Goal: Task Accomplishment & Management: Manage account settings

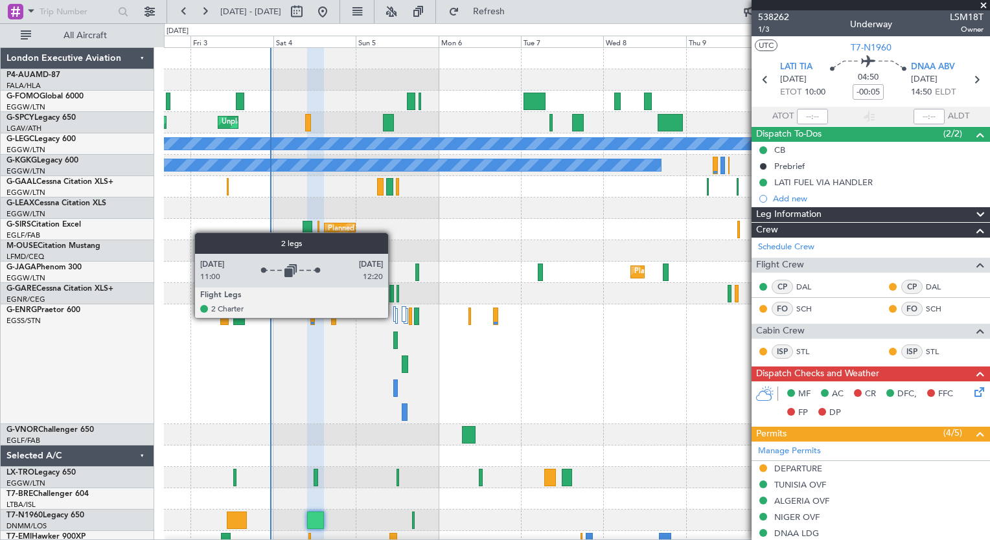
click at [394, 318] on div at bounding box center [394, 314] width 3 height 16
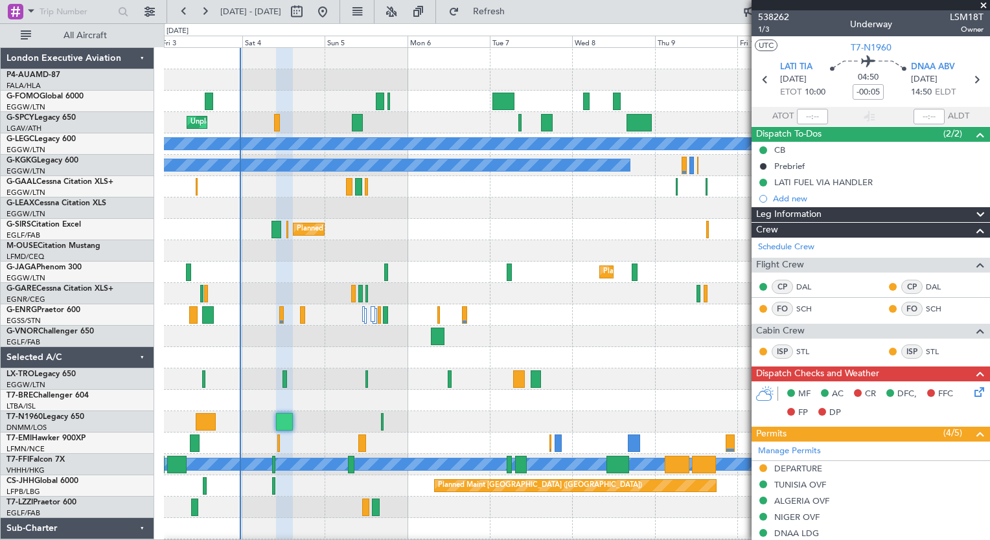
click at [584, 346] on div at bounding box center [577, 336] width 826 height 21
click at [207, 6] on button at bounding box center [204, 11] width 21 height 21
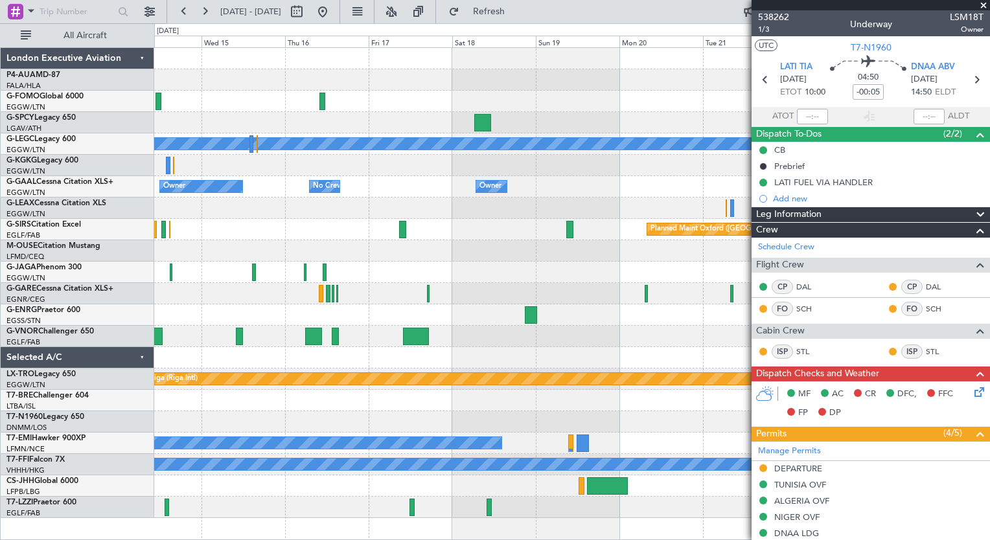
click at [484, 339] on div "A/C Unavailable [GEOGRAPHIC_DATA] ([GEOGRAPHIC_DATA]) Owner Owner No Crew Owner…" at bounding box center [571, 283] width 835 height 470
click at [181, 19] on button at bounding box center [184, 11] width 21 height 21
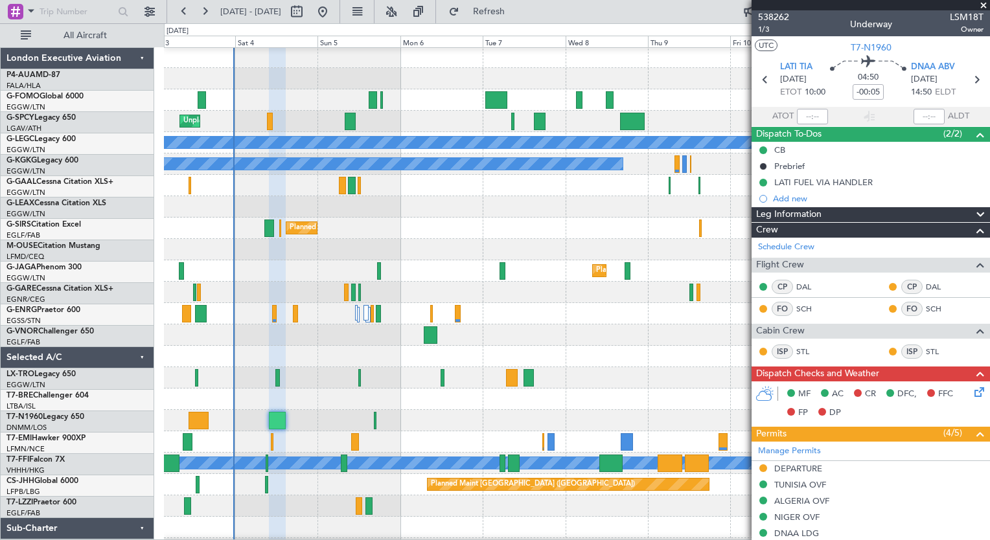
scroll to position [1, 0]
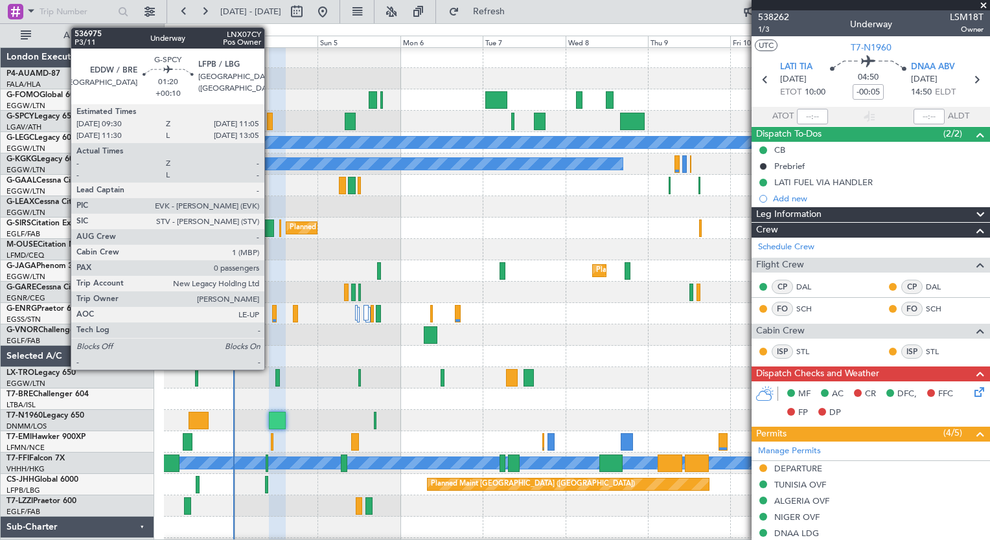
click at [270, 124] on div at bounding box center [270, 121] width 6 height 17
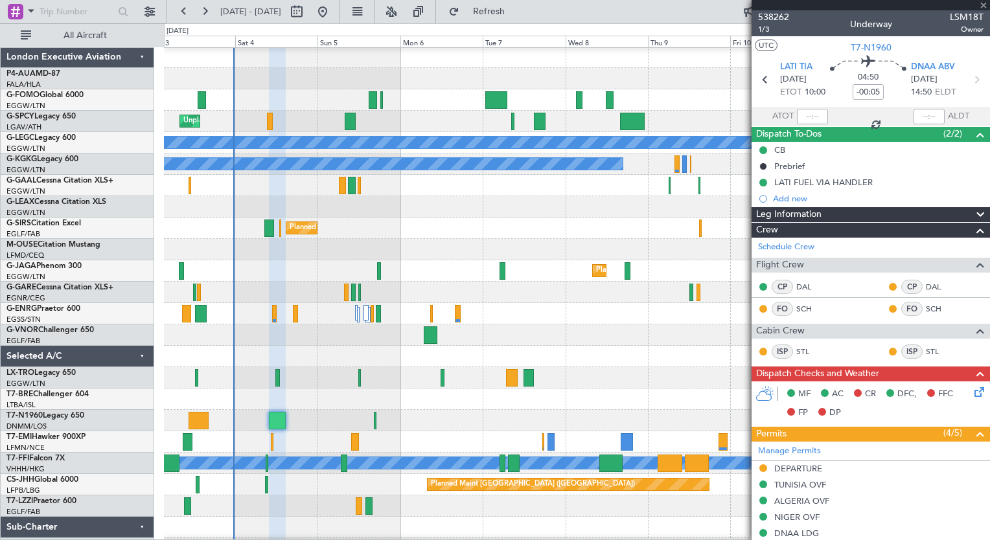
type input "+00:10"
type input "0"
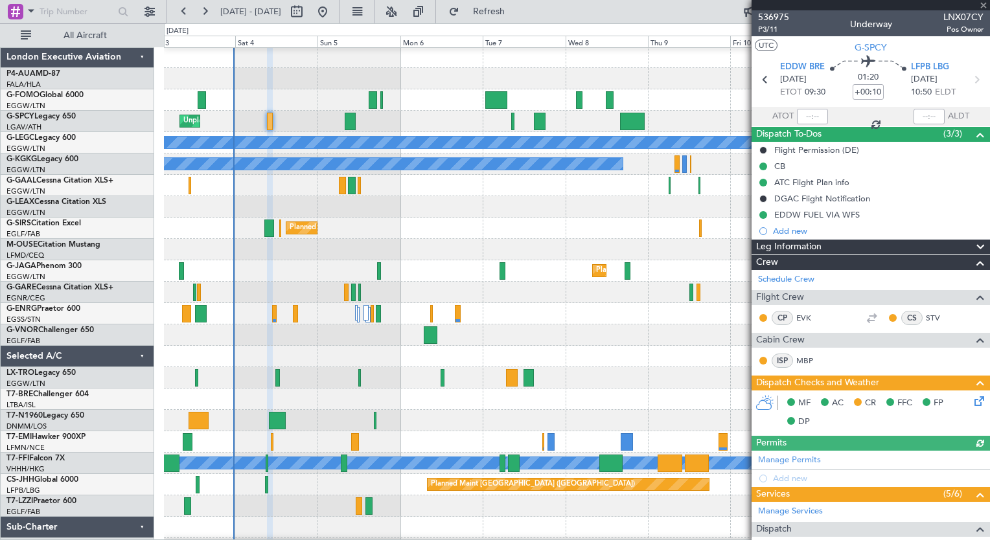
click at [972, 404] on icon at bounding box center [977, 399] width 10 height 10
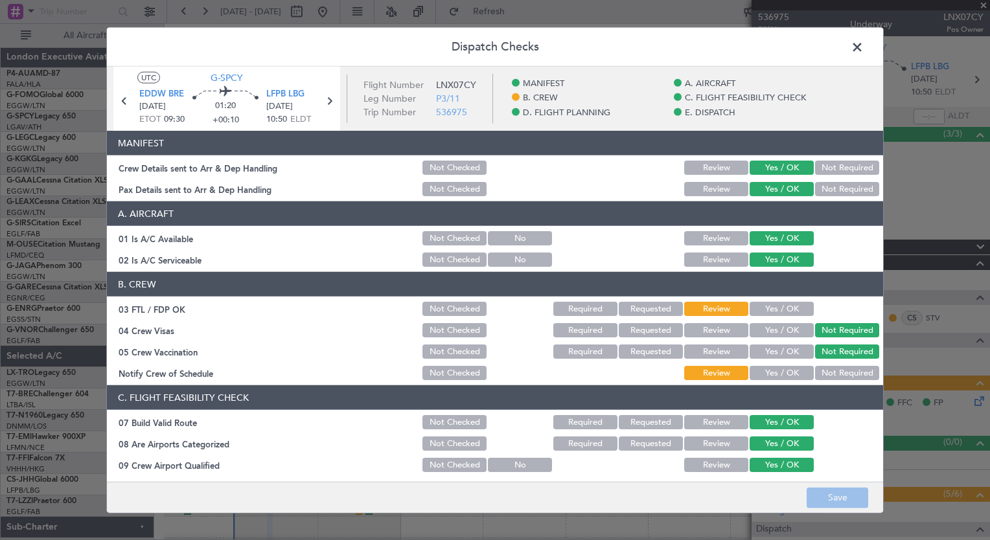
click at [767, 305] on button "Yes / OK" at bounding box center [782, 309] width 64 height 14
click at [772, 365] on div "Yes / OK" at bounding box center [780, 373] width 65 height 18
click at [774, 373] on button "Yes / OK" at bounding box center [782, 373] width 64 height 14
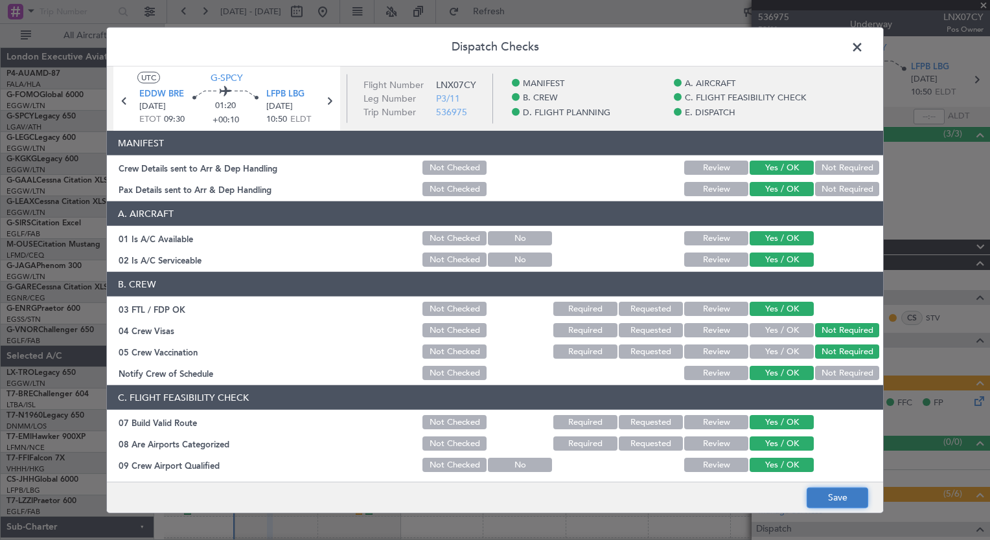
click at [835, 497] on button "Save" at bounding box center [838, 497] width 62 height 21
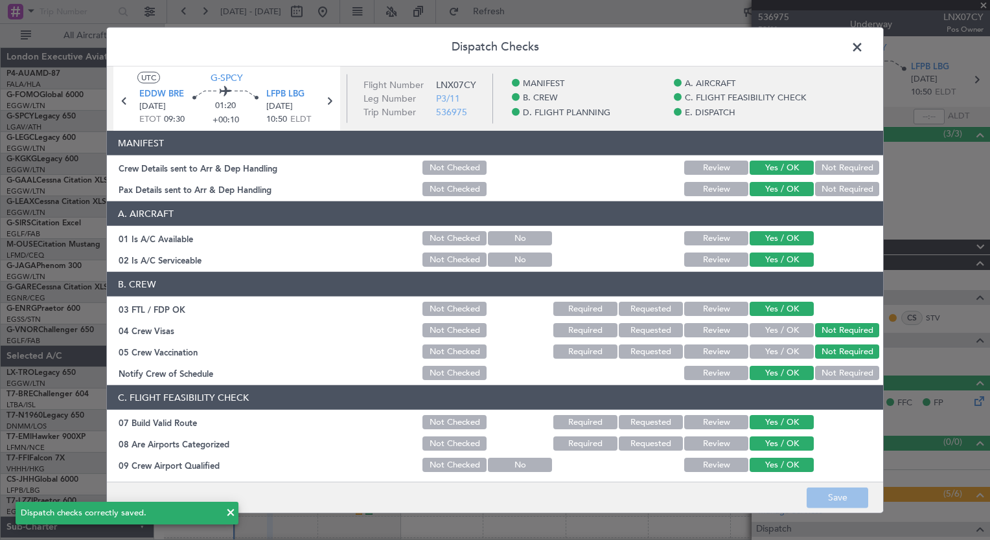
click at [864, 48] on span at bounding box center [864, 51] width 0 height 26
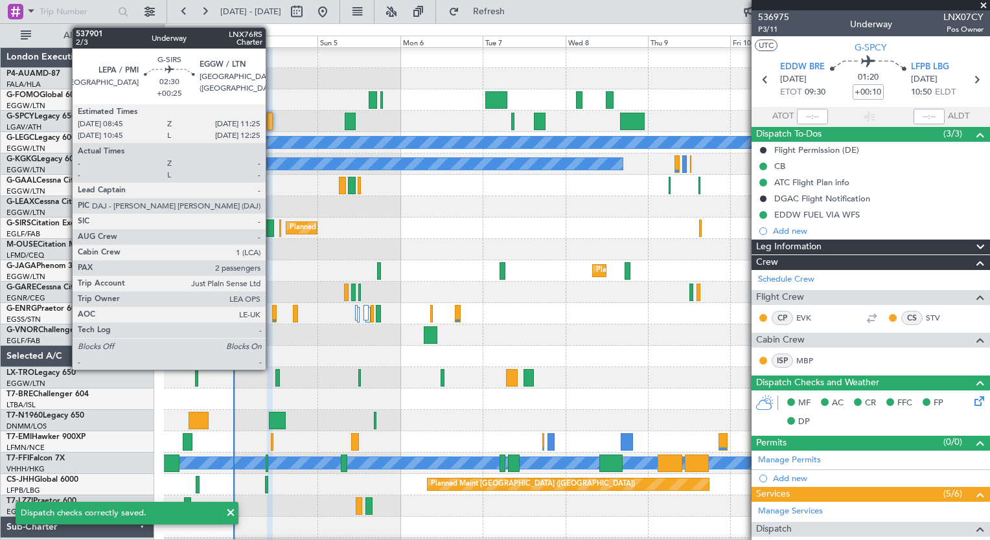
click at [272, 231] on div at bounding box center [269, 228] width 10 height 17
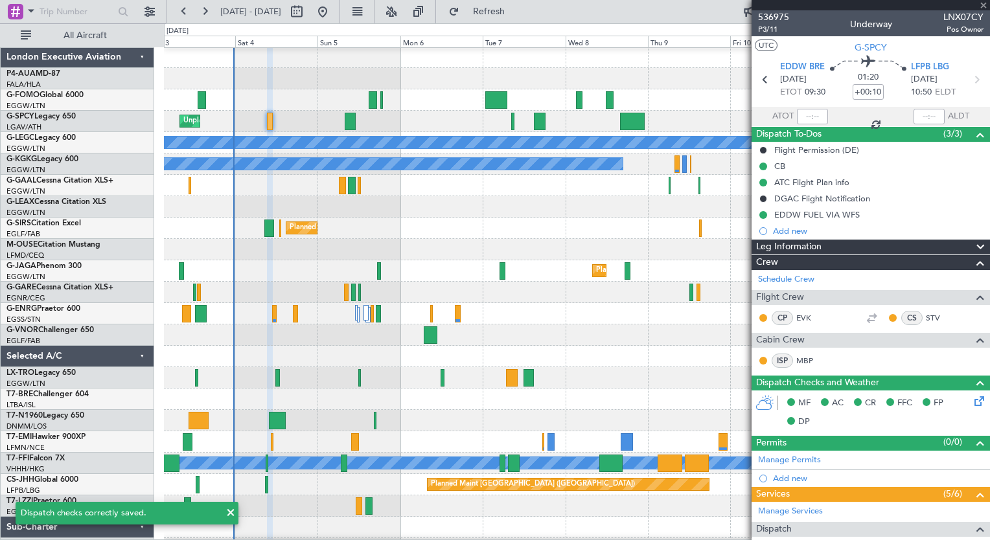
type input "+00:25"
type input "2"
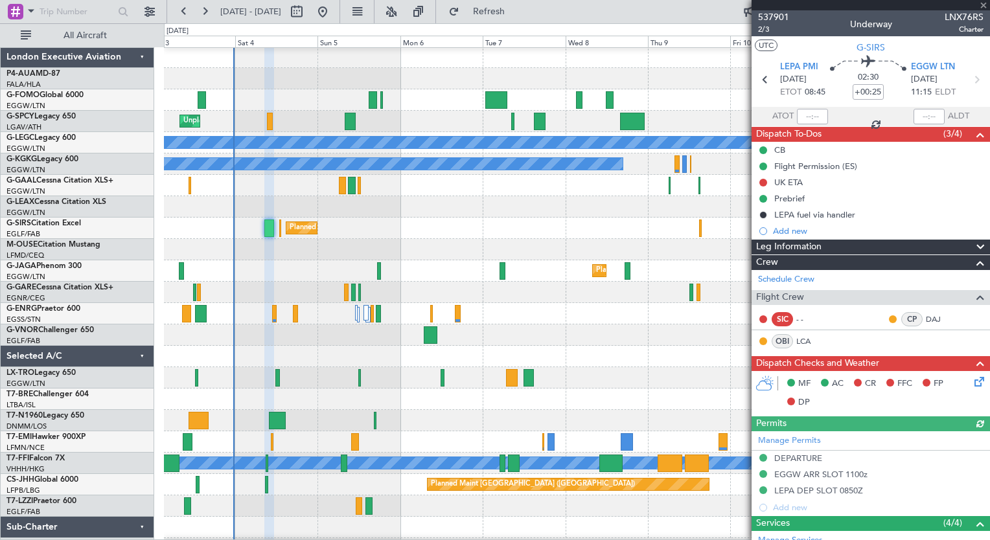
click at [973, 382] on icon at bounding box center [977, 380] width 10 height 10
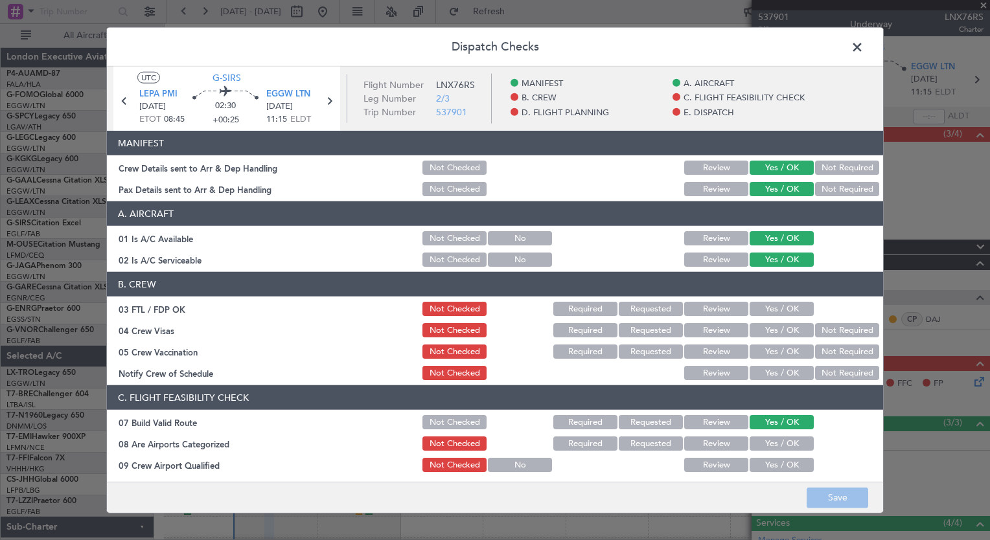
click at [769, 309] on button "Yes / OK" at bounding box center [782, 309] width 64 height 14
click at [829, 329] on button "Not Required" at bounding box center [847, 330] width 64 height 14
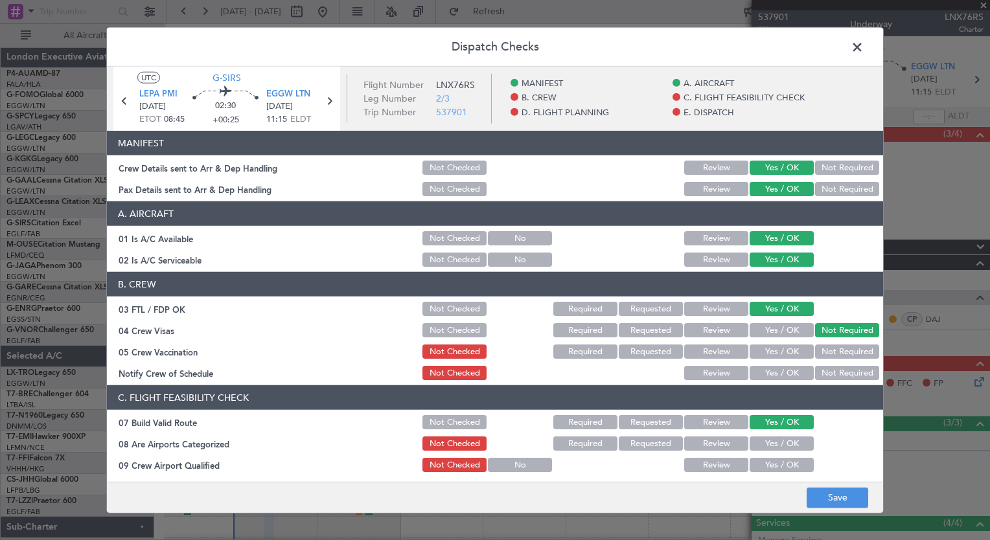
click at [830, 349] on button "Not Required" at bounding box center [847, 352] width 64 height 14
click at [781, 379] on button "Yes / OK" at bounding box center [782, 373] width 64 height 14
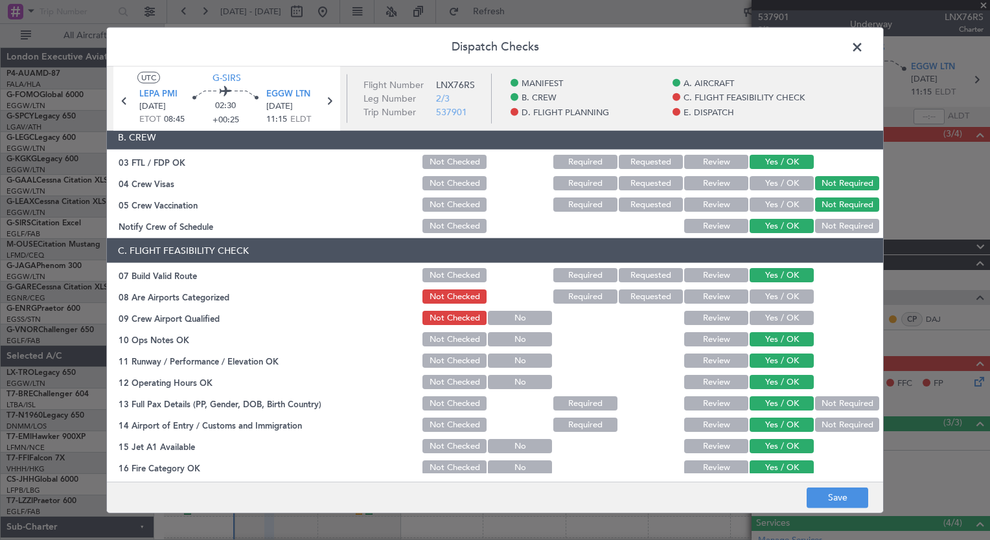
scroll to position [164, 0]
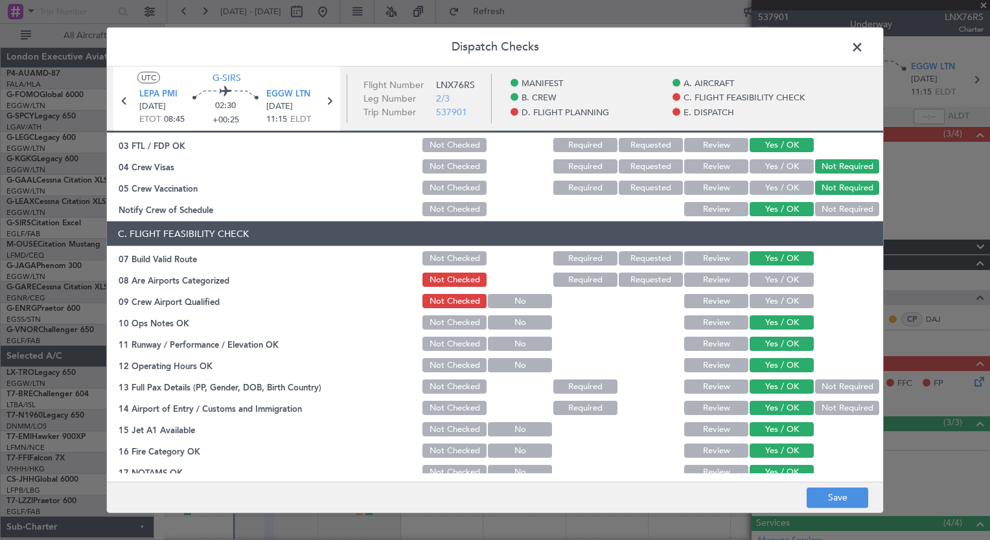
click at [767, 273] on button "Yes / OK" at bounding box center [782, 280] width 64 height 14
click at [770, 297] on button "Yes / OK" at bounding box center [782, 301] width 64 height 14
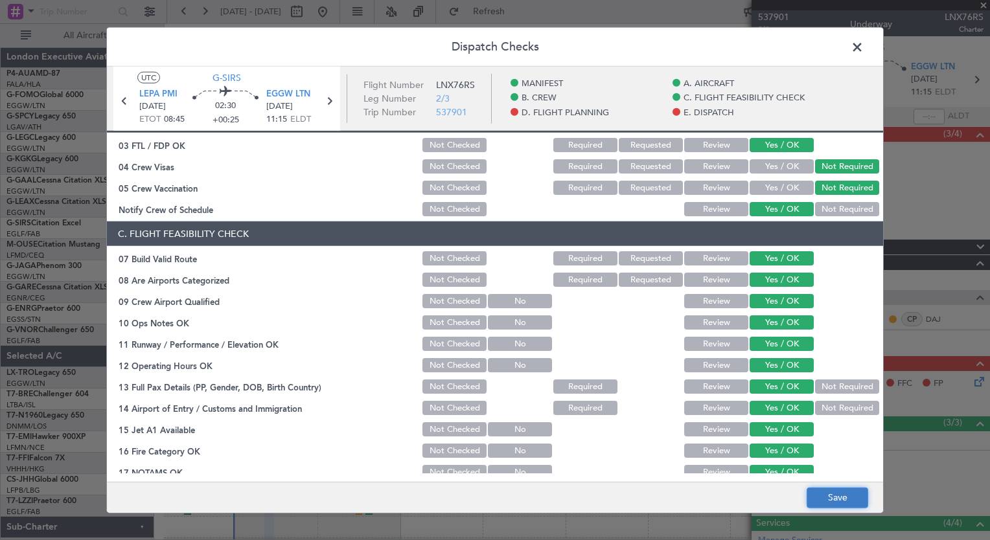
click at [828, 487] on button "Save" at bounding box center [838, 497] width 62 height 21
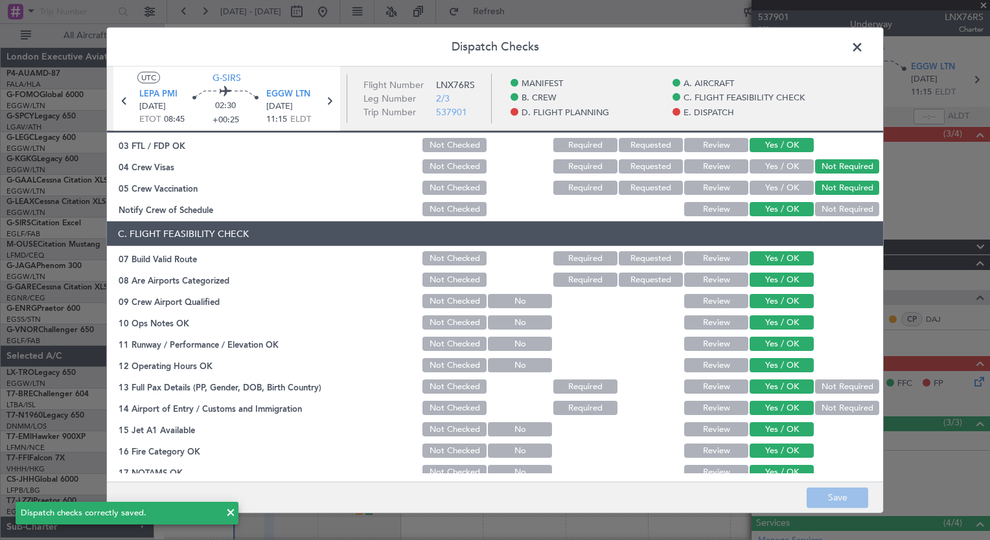
click at [864, 45] on span at bounding box center [864, 51] width 0 height 26
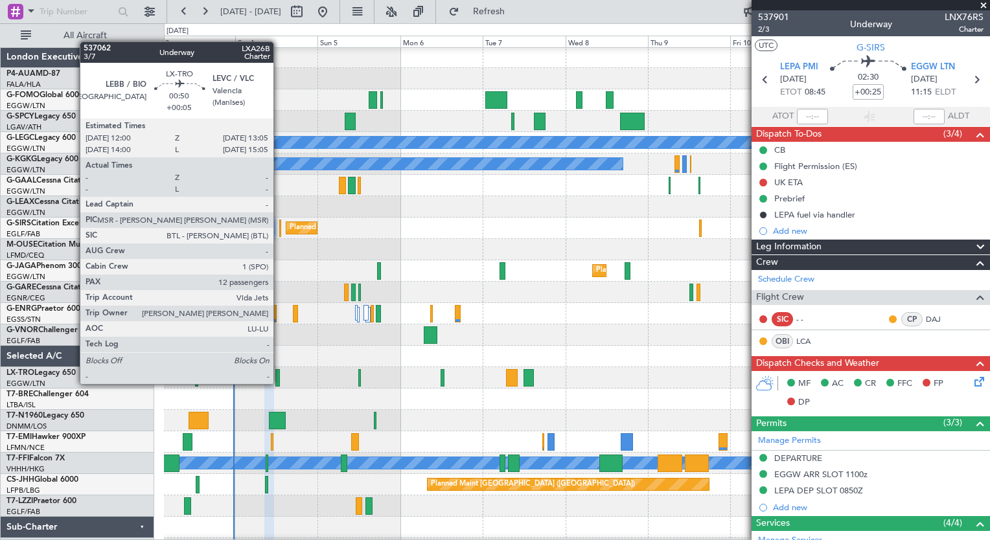
click at [279, 383] on div at bounding box center [277, 377] width 4 height 17
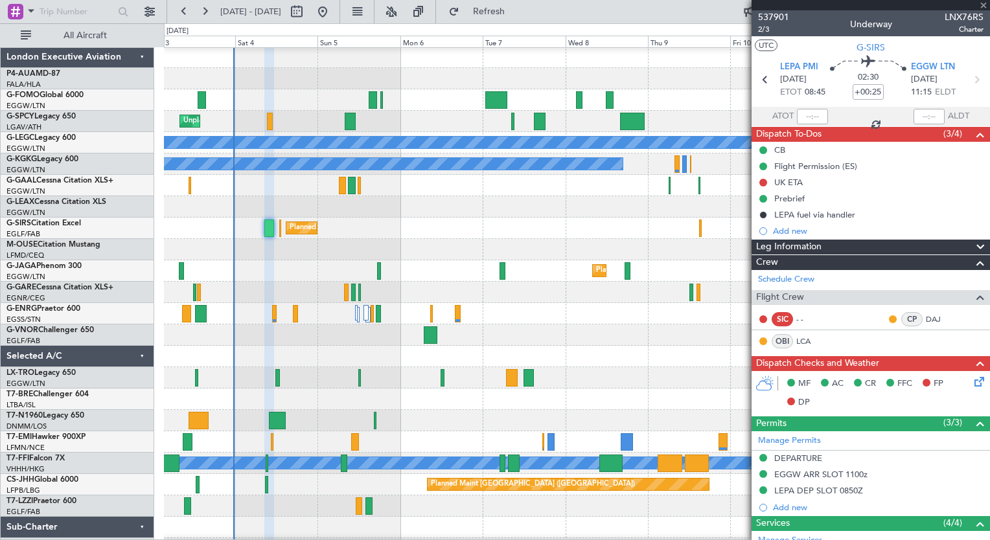
type input "+00:05"
type input "12"
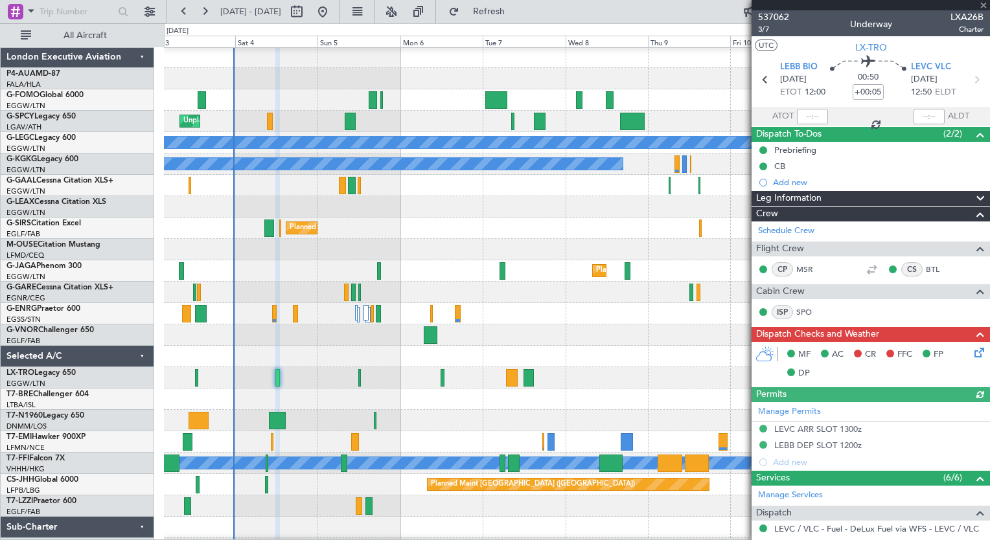
click at [972, 354] on icon at bounding box center [977, 350] width 10 height 10
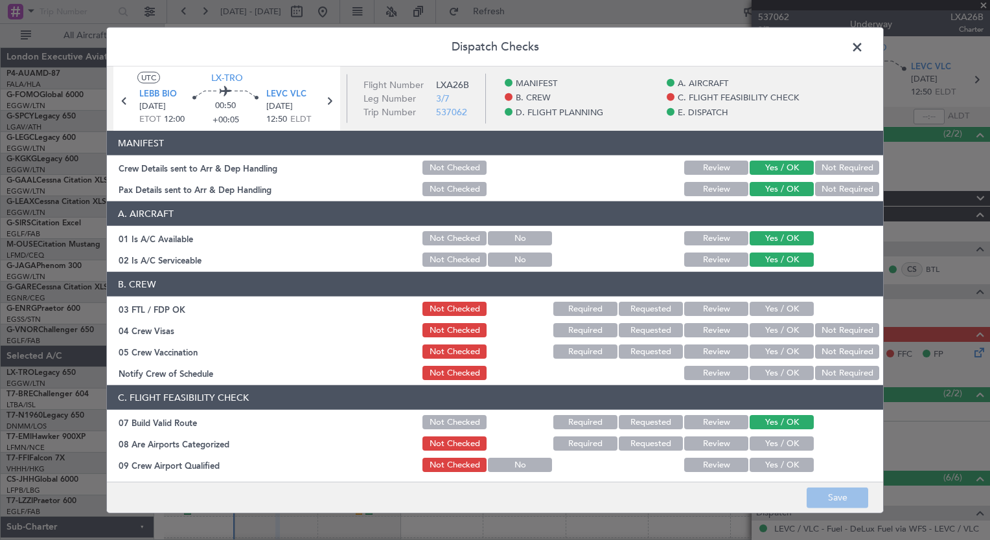
click at [780, 307] on button "Yes / OK" at bounding box center [782, 309] width 64 height 14
click at [824, 330] on button "Not Required" at bounding box center [847, 330] width 64 height 14
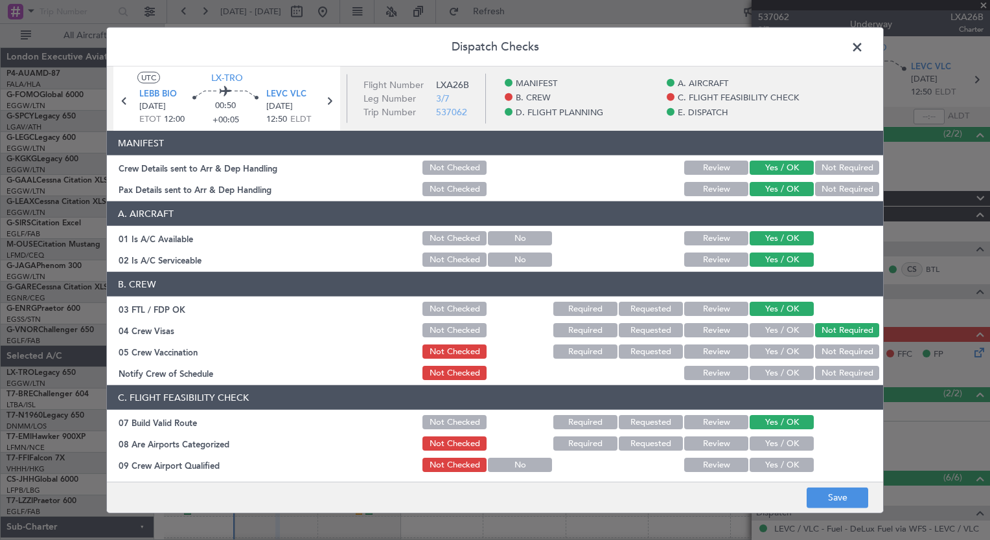
click at [826, 349] on button "Not Required" at bounding box center [847, 352] width 64 height 14
click at [775, 369] on button "Yes / OK" at bounding box center [782, 373] width 64 height 14
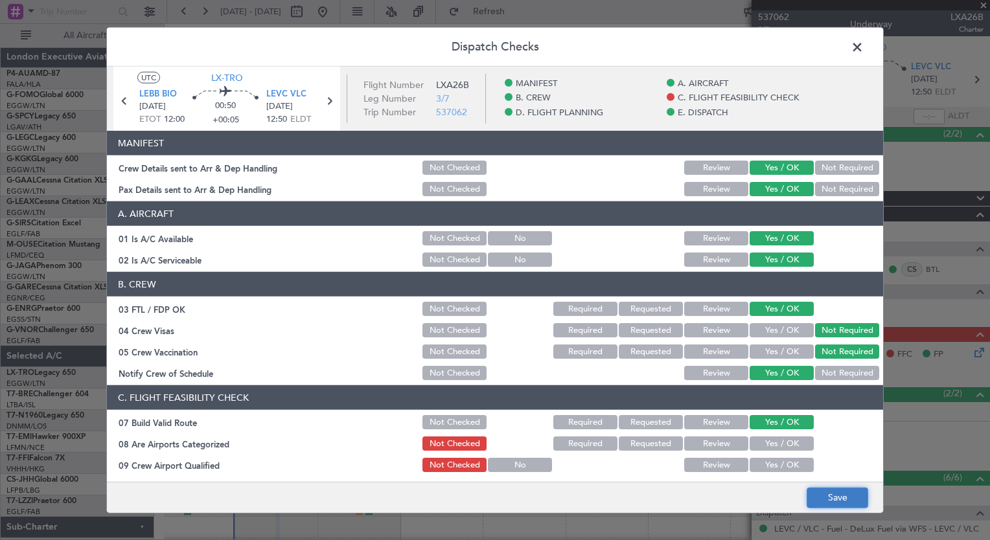
click at [839, 492] on button "Save" at bounding box center [838, 497] width 62 height 21
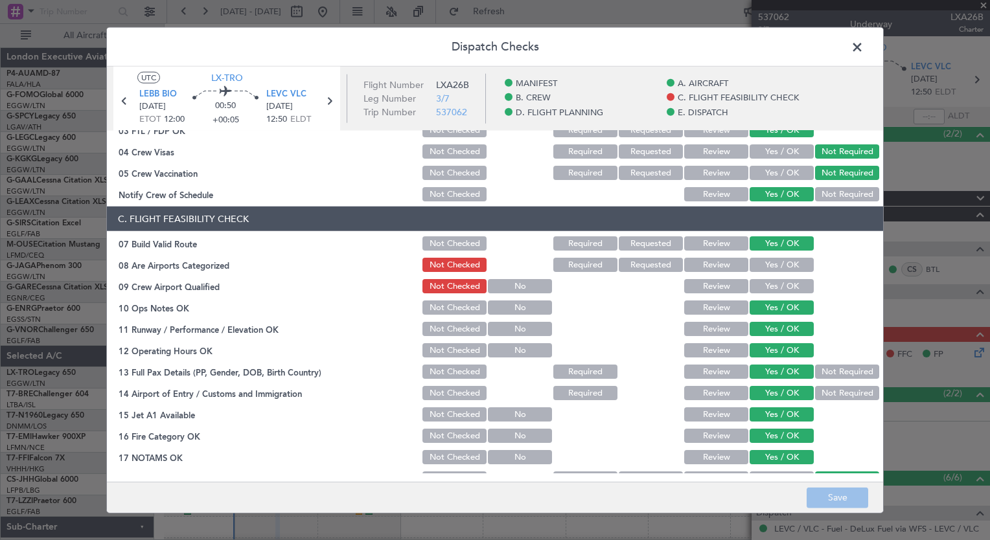
scroll to position [181, 0]
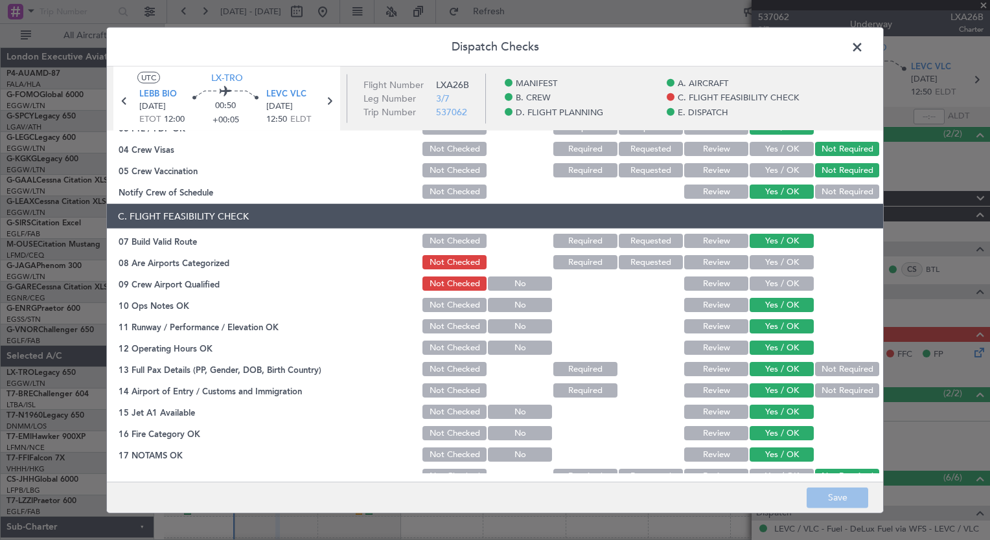
click at [783, 258] on button "Yes / OK" at bounding box center [782, 262] width 64 height 14
click at [779, 273] on section "C. FLIGHT FEASIBILITY CHECK 07 Build Valid Route Not Checked Required Requested…" at bounding box center [495, 376] width 776 height 345
click at [773, 287] on button "Yes / OK" at bounding box center [782, 284] width 64 height 14
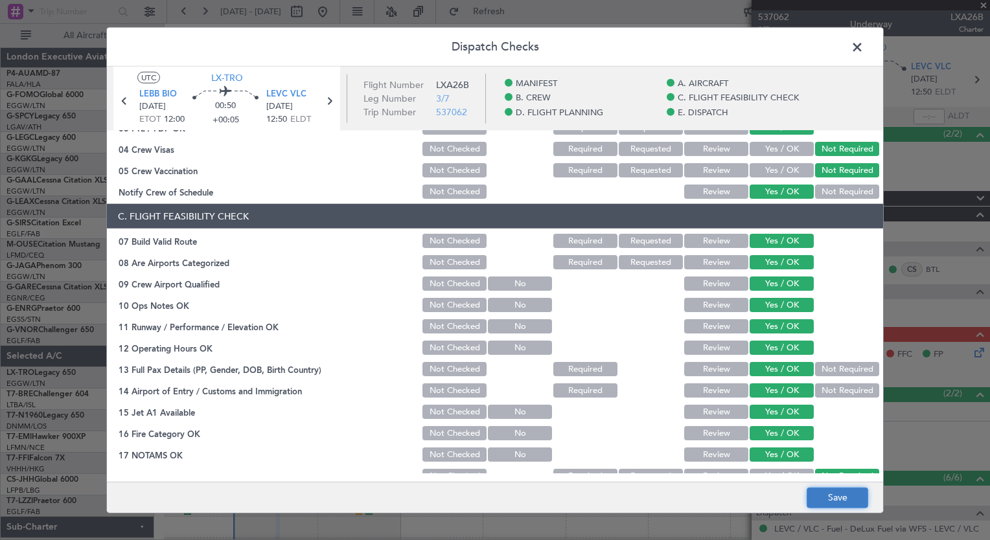
click at [824, 493] on button "Save" at bounding box center [838, 497] width 62 height 21
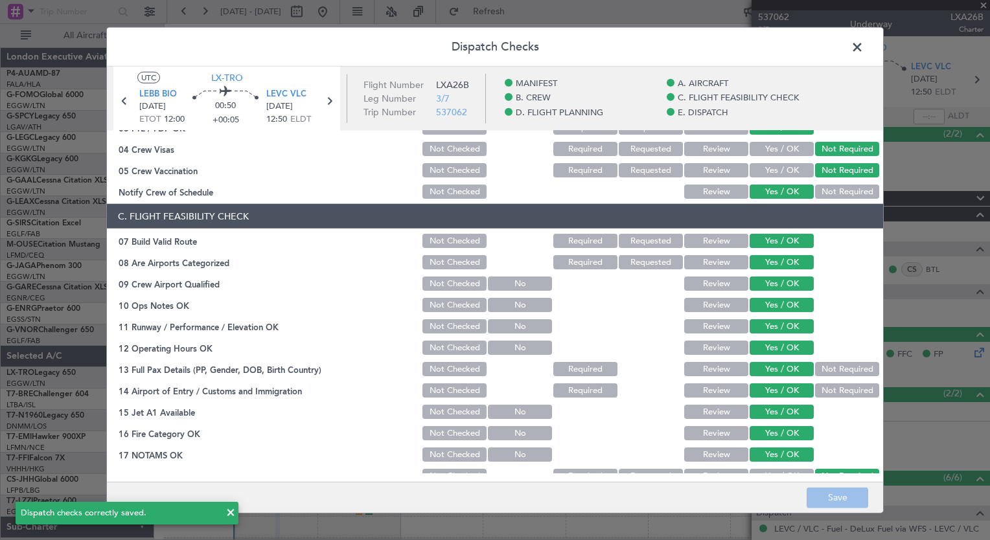
click at [864, 45] on span at bounding box center [864, 51] width 0 height 26
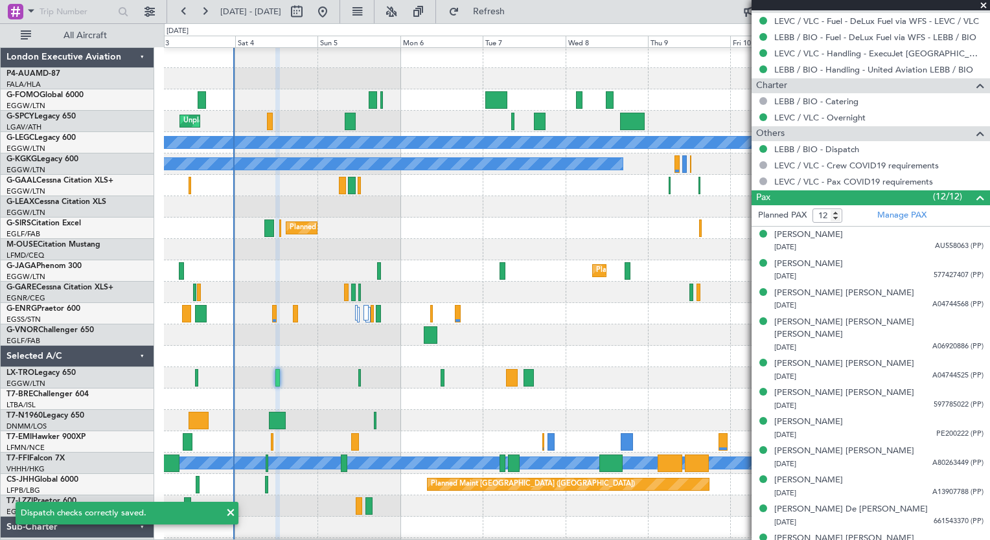
scroll to position [542, 0]
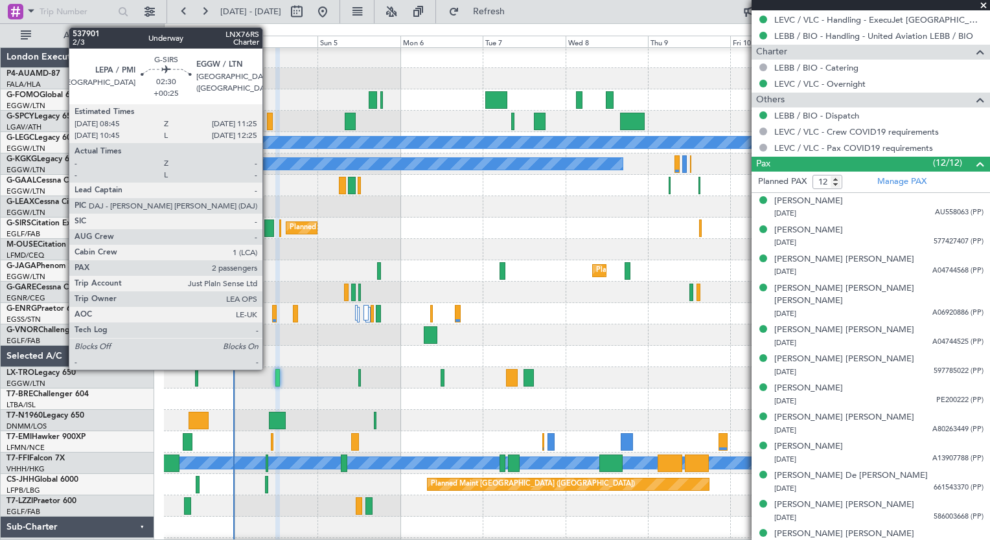
click at [268, 225] on div at bounding box center [269, 228] width 10 height 17
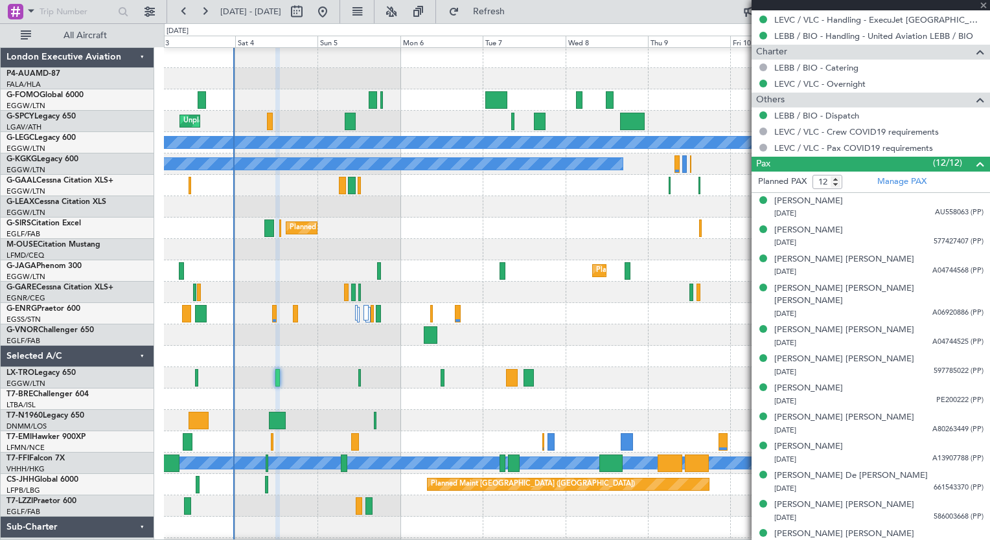
type input "+00:25"
type input "2"
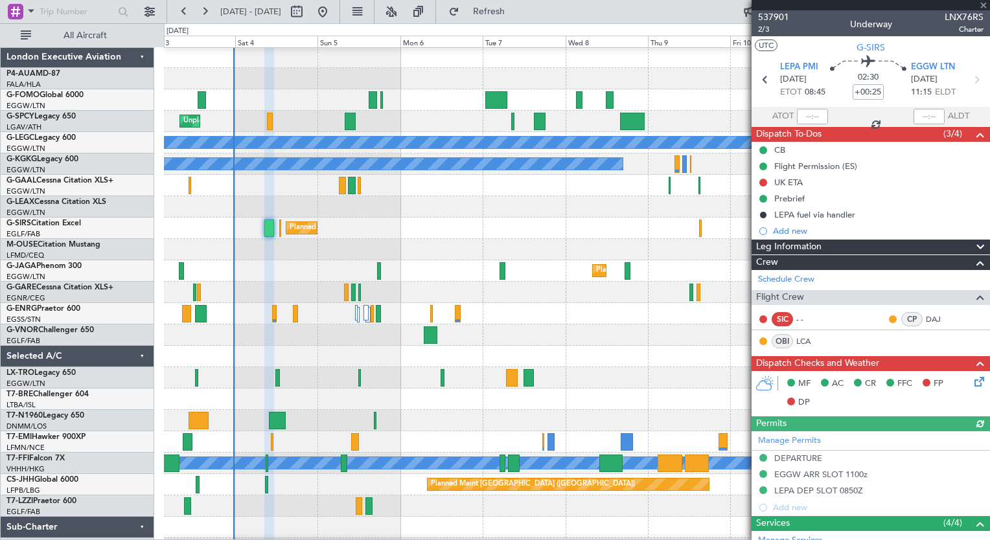
scroll to position [311, 0]
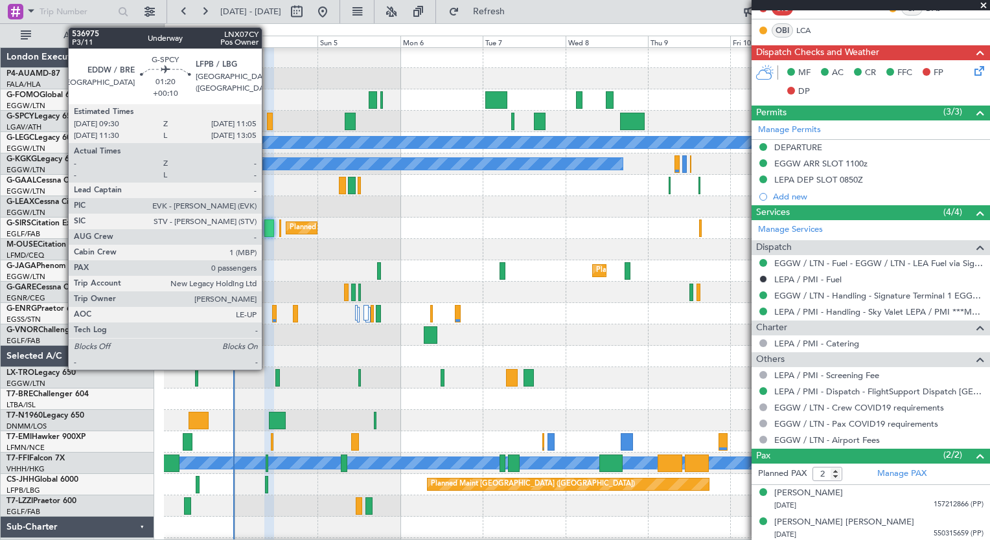
click at [268, 119] on div at bounding box center [270, 121] width 6 height 17
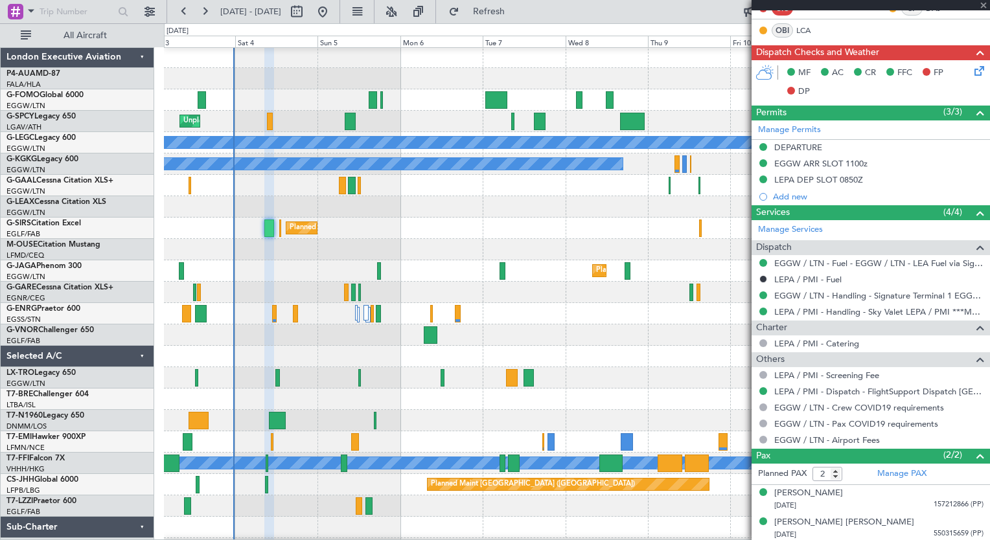
type input "+00:10"
type input "0"
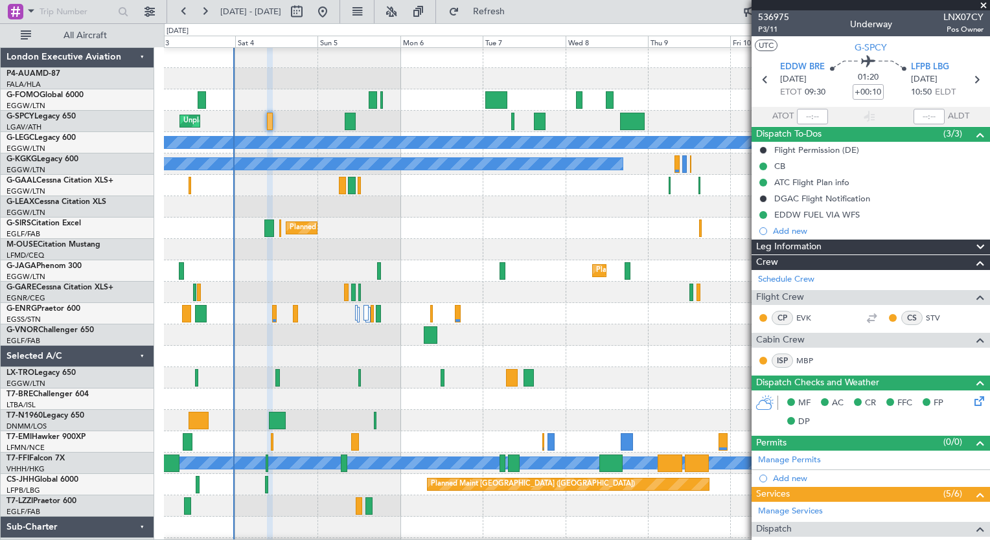
scroll to position [207, 0]
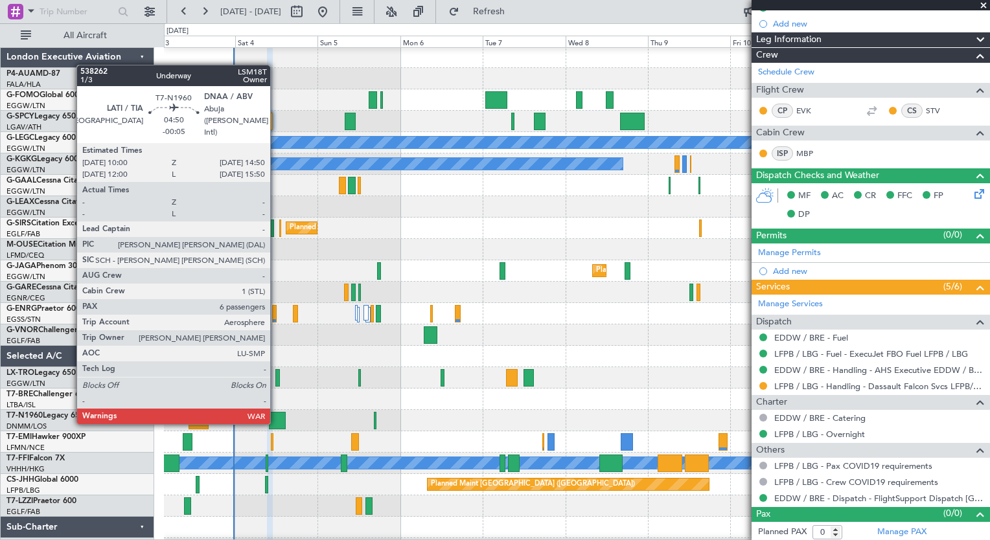
click at [276, 422] on div at bounding box center [277, 420] width 17 height 17
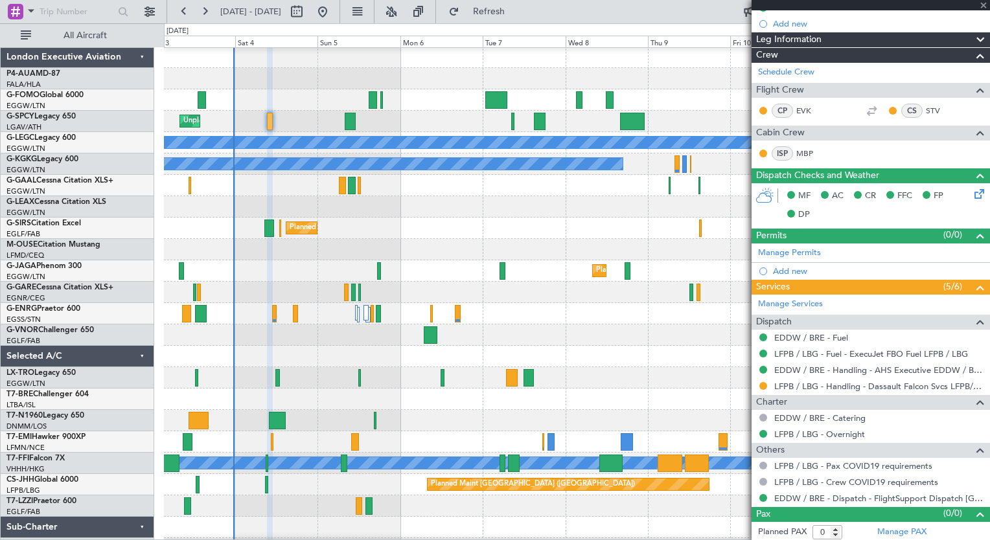
type input "-00:05"
type input "6"
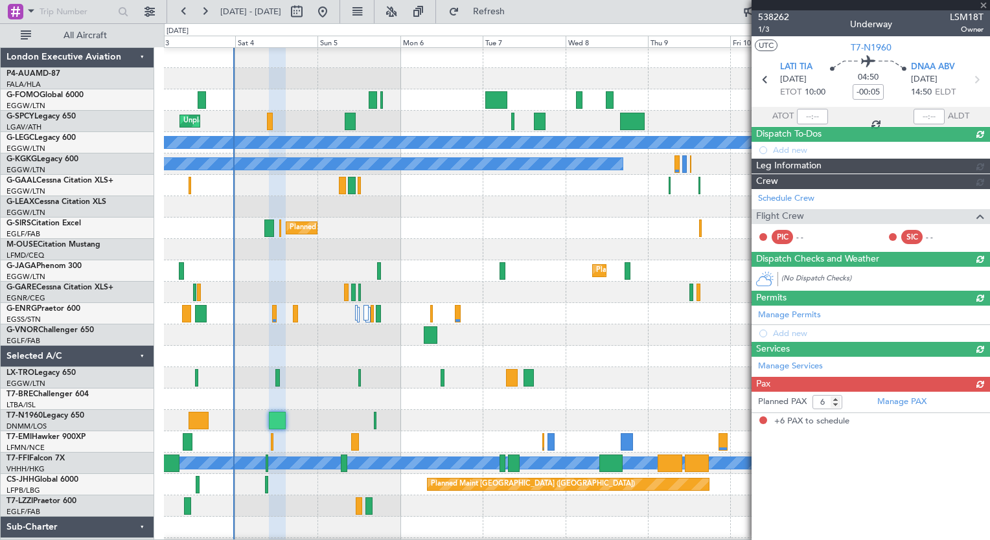
scroll to position [0, 0]
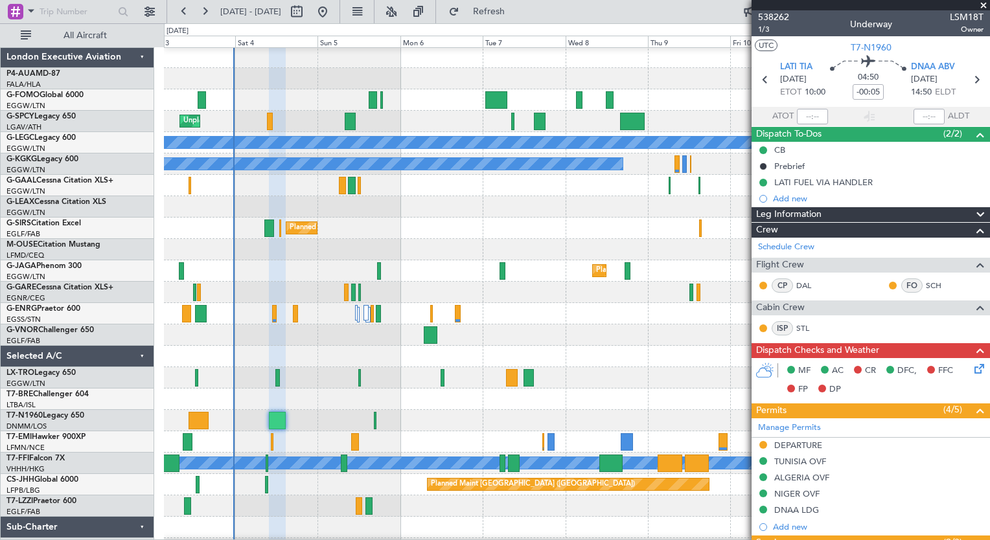
click at [972, 372] on icon at bounding box center [977, 367] width 10 height 10
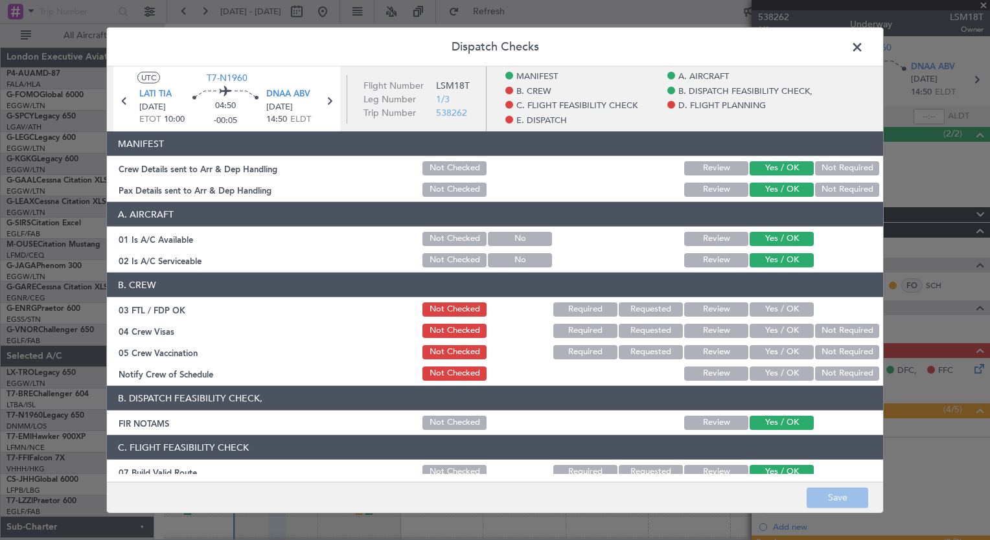
click at [777, 312] on button "Yes / OK" at bounding box center [782, 310] width 64 height 14
click at [836, 336] on button "Not Required" at bounding box center [847, 331] width 64 height 14
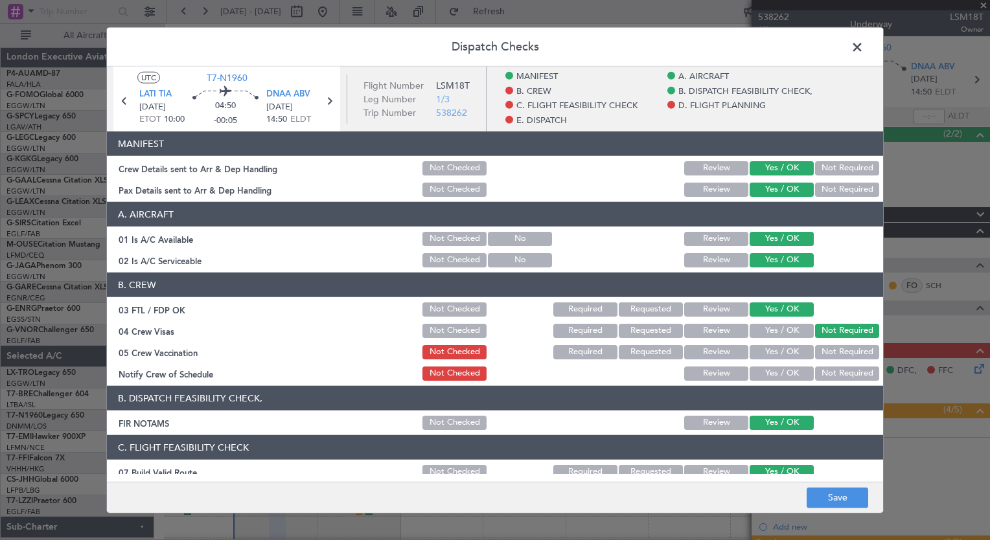
click at [835, 353] on button "Not Required" at bounding box center [847, 352] width 64 height 14
click at [788, 378] on button "Yes / OK" at bounding box center [782, 374] width 64 height 14
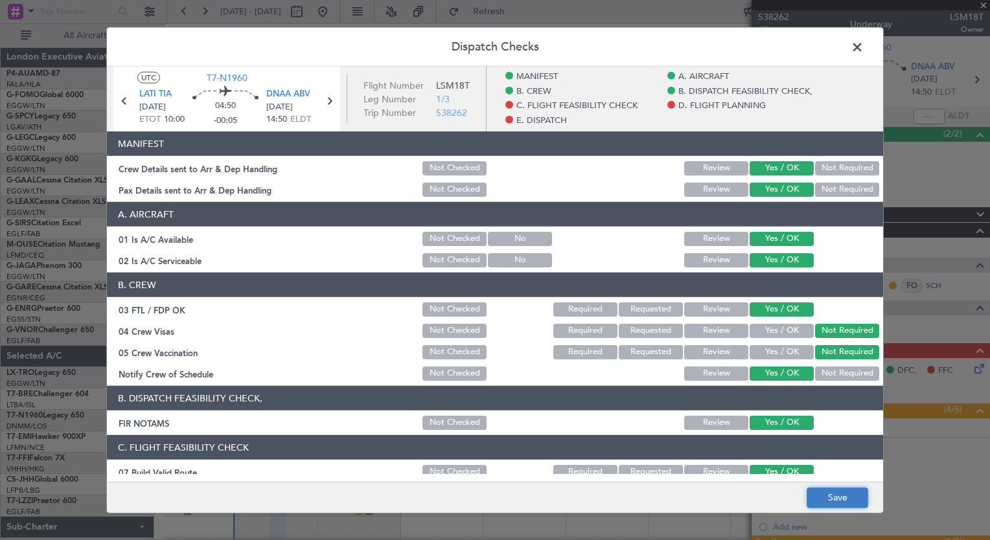
click at [829, 494] on button "Save" at bounding box center [838, 497] width 62 height 21
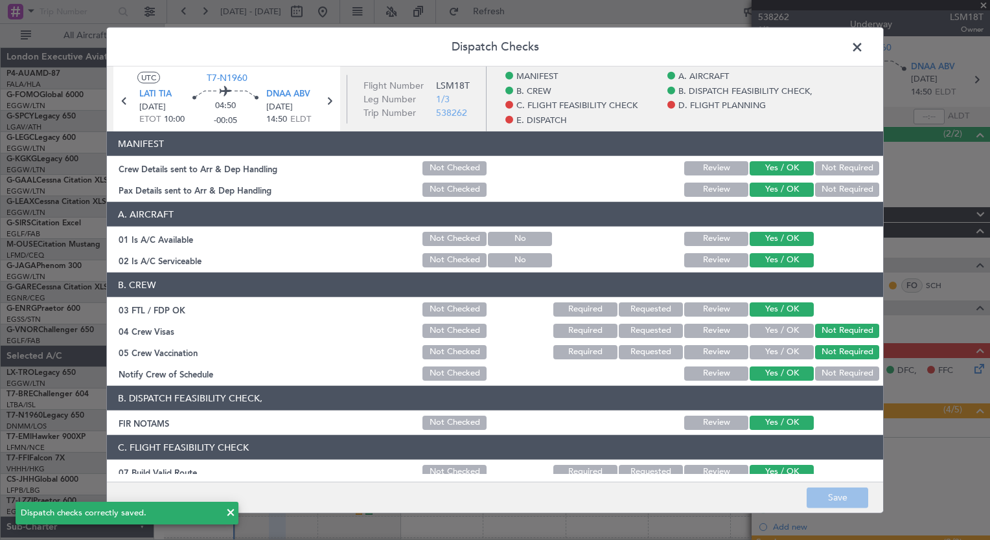
click at [864, 43] on span at bounding box center [864, 51] width 0 height 26
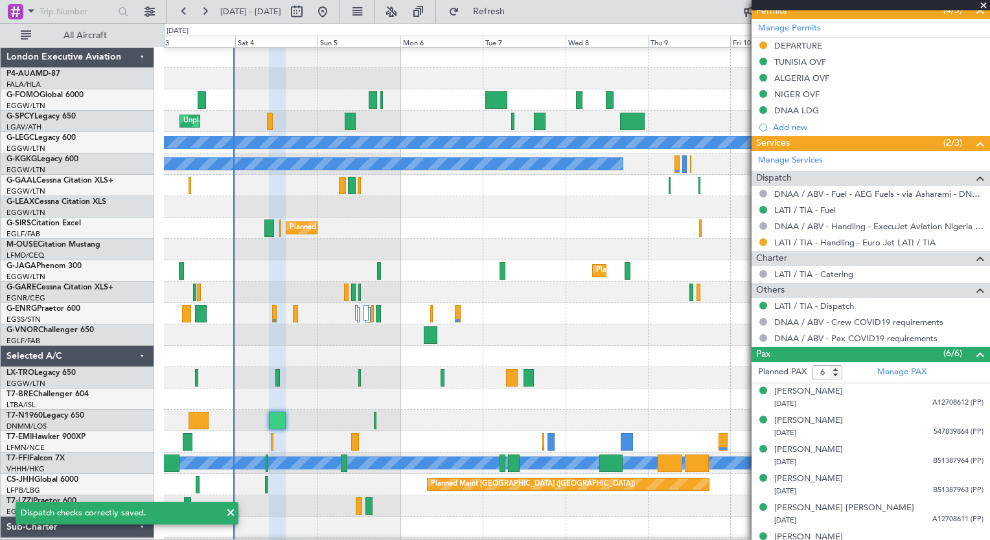
scroll to position [415, 0]
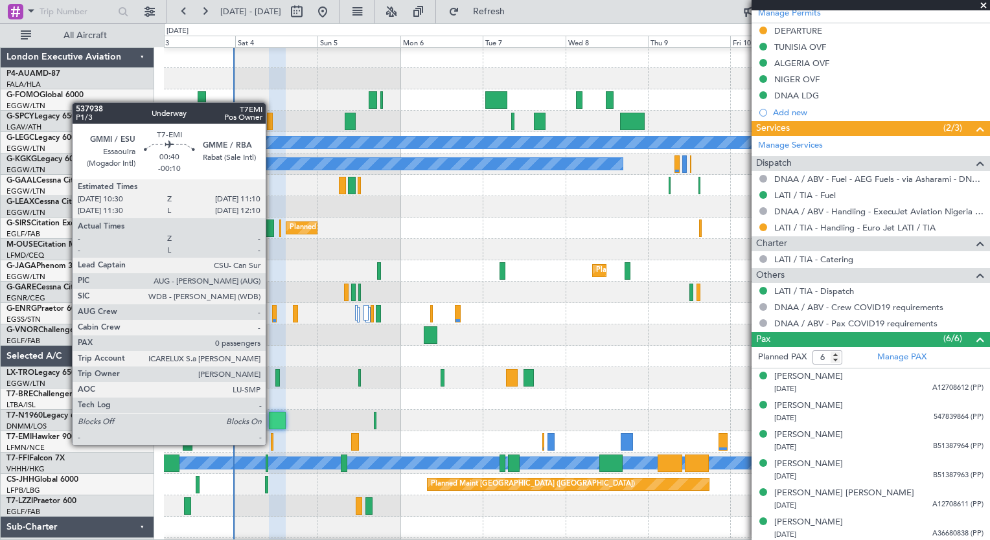
click at [272, 444] on div at bounding box center [272, 442] width 3 height 17
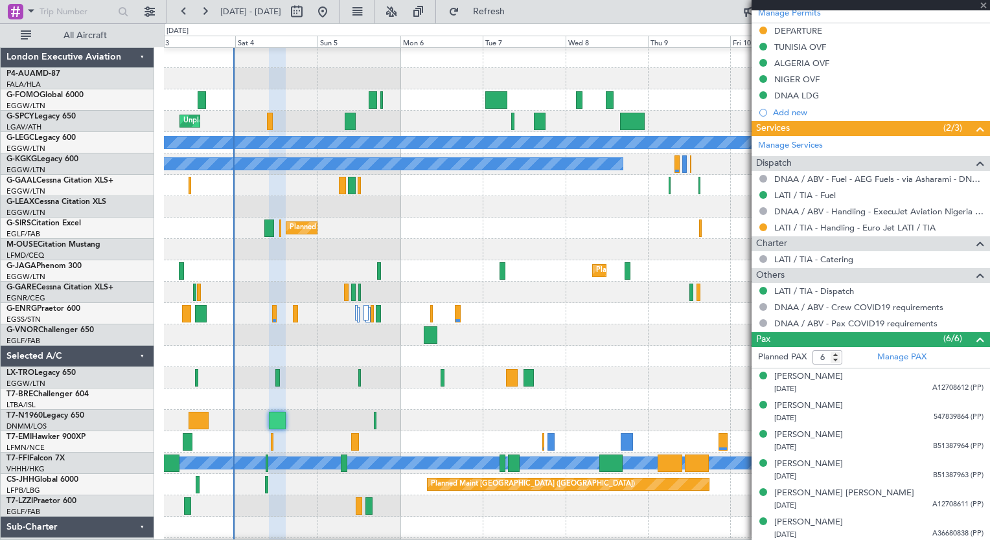
type input "-00:10"
type input "0"
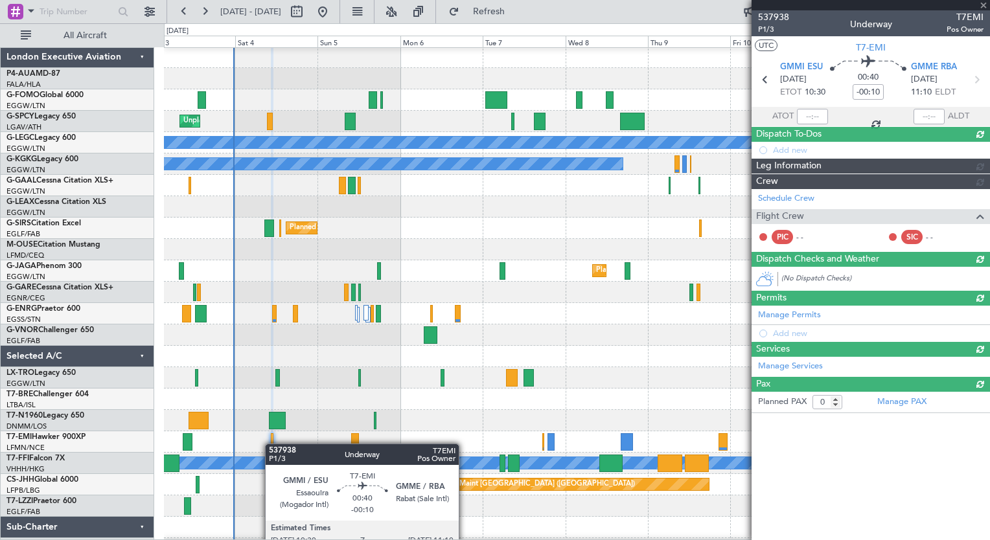
scroll to position [0, 0]
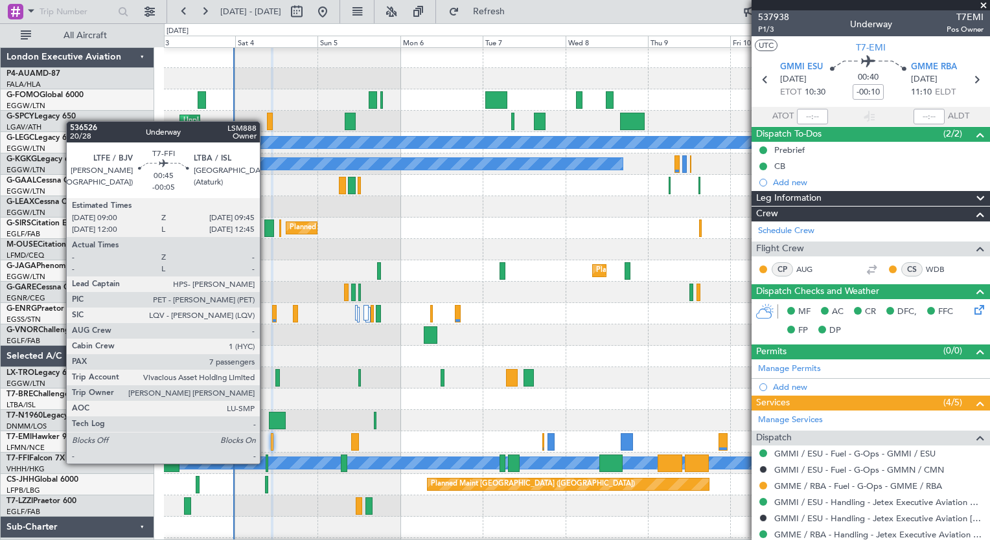
click at [266, 463] on div at bounding box center [267, 463] width 3 height 17
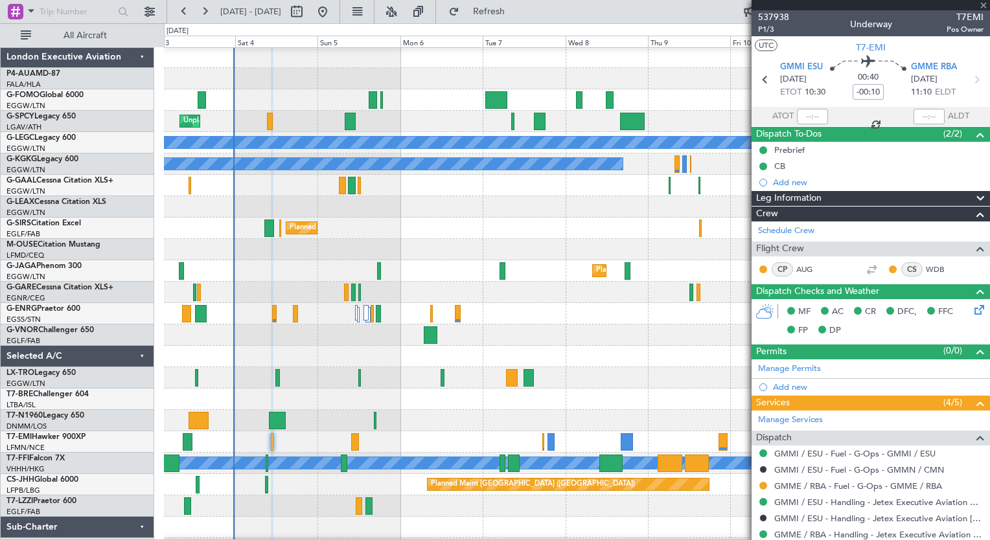
type input "-00:05"
type input "7"
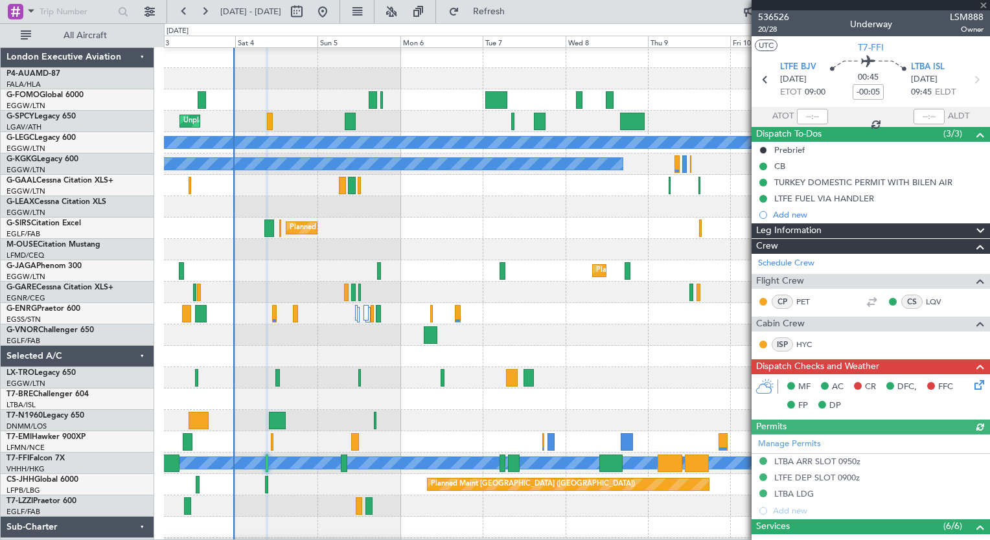
click at [972, 388] on icon at bounding box center [977, 383] width 10 height 10
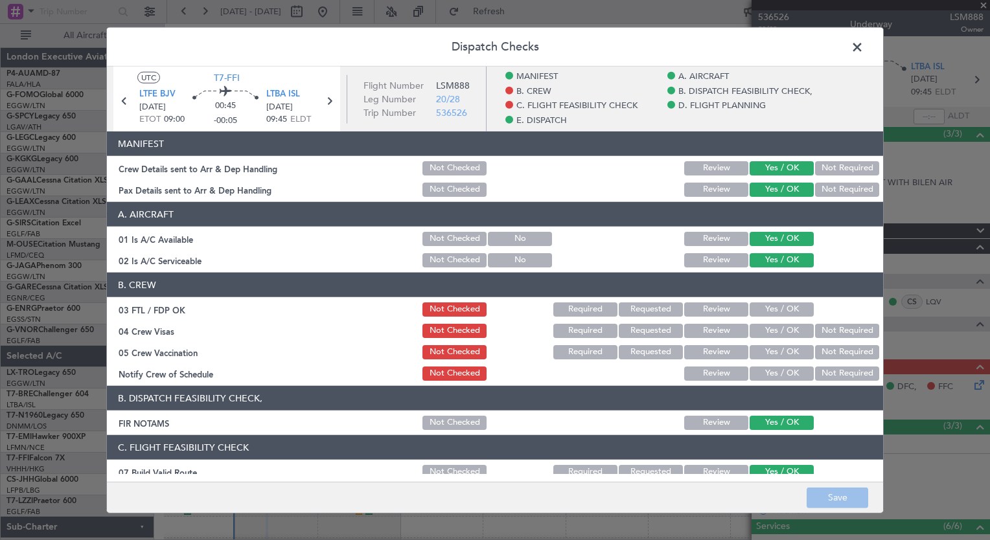
click at [785, 310] on button "Yes / OK" at bounding box center [782, 310] width 64 height 14
click at [815, 328] on button "Not Required" at bounding box center [847, 331] width 64 height 14
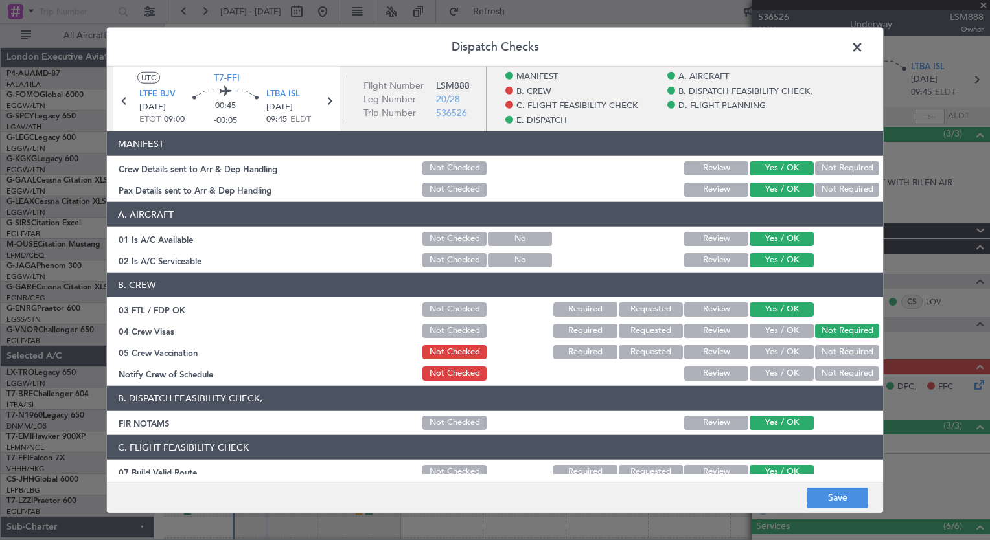
click at [815, 348] on button "Not Required" at bounding box center [847, 352] width 64 height 14
click at [763, 380] on div "Yes / OK" at bounding box center [780, 374] width 65 height 18
click at [773, 371] on button "Yes / OK" at bounding box center [782, 374] width 64 height 14
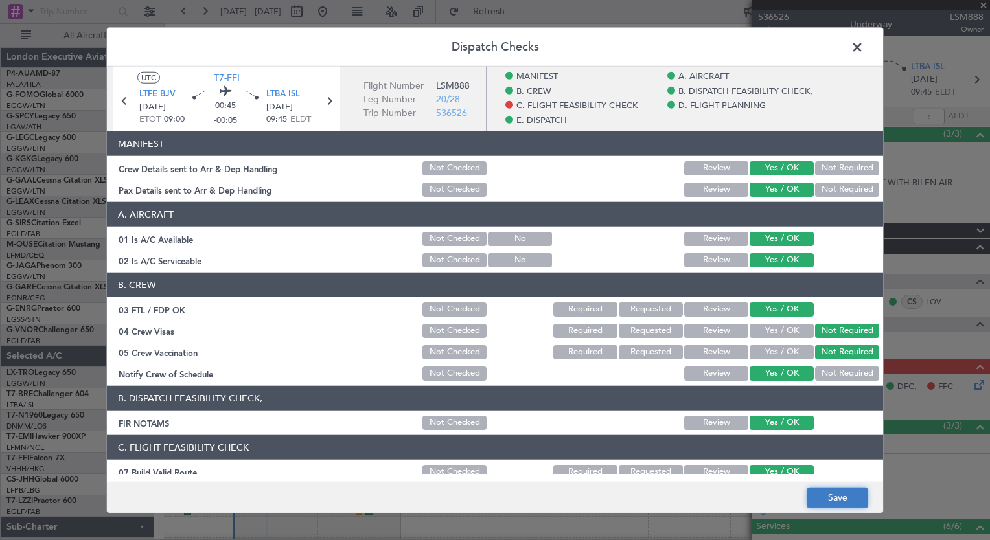
click at [824, 498] on button "Save" at bounding box center [838, 497] width 62 height 21
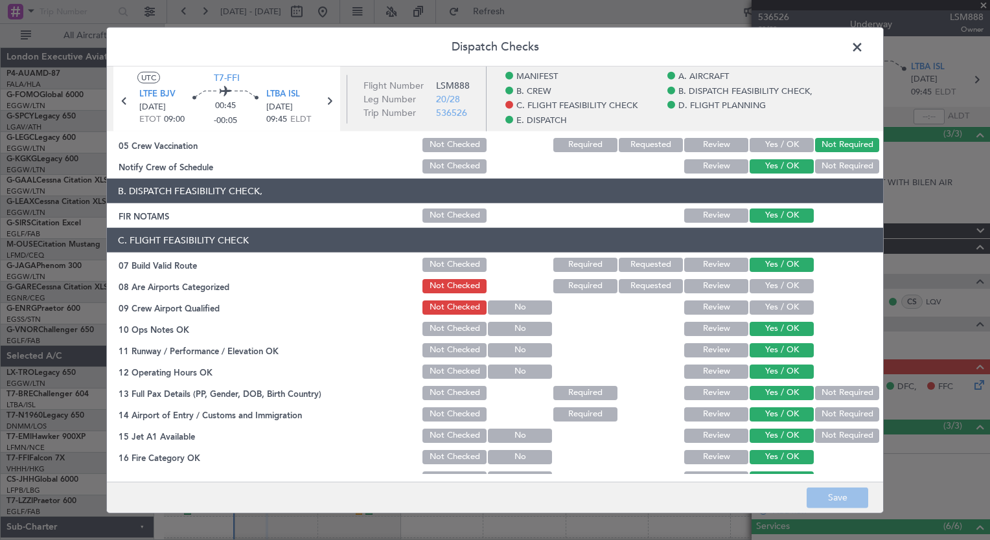
scroll to position [242, 0]
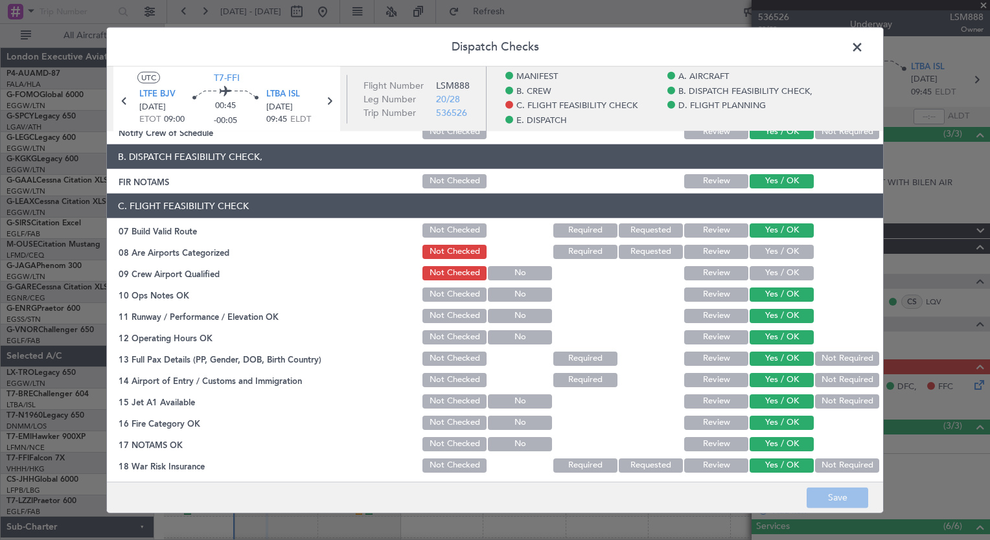
click at [750, 252] on button "Yes / OK" at bounding box center [782, 252] width 64 height 14
click at [752, 273] on button "Yes / OK" at bounding box center [782, 273] width 64 height 14
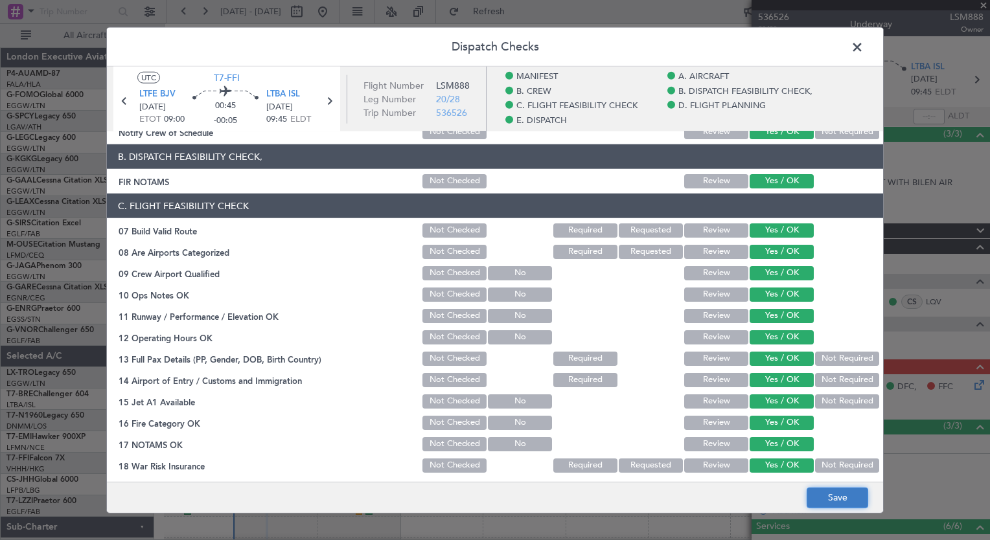
click at [829, 494] on button "Save" at bounding box center [838, 497] width 62 height 21
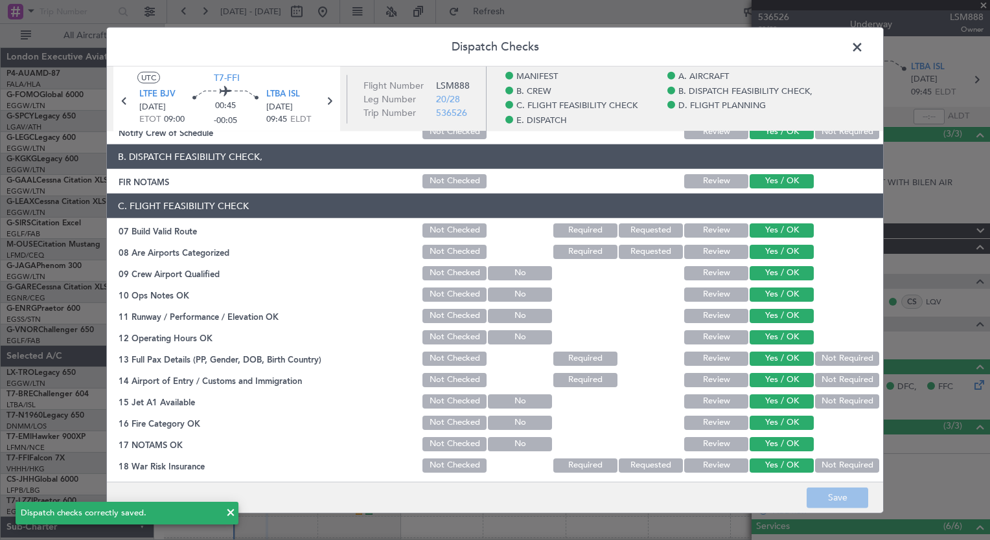
click at [864, 50] on span at bounding box center [864, 51] width 0 height 26
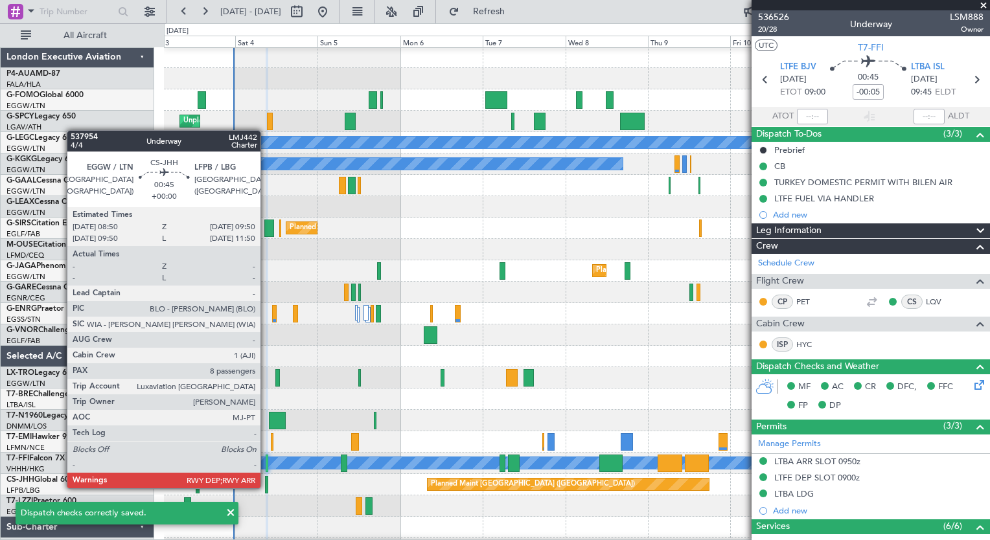
click at [266, 487] on div at bounding box center [267, 484] width 4 height 17
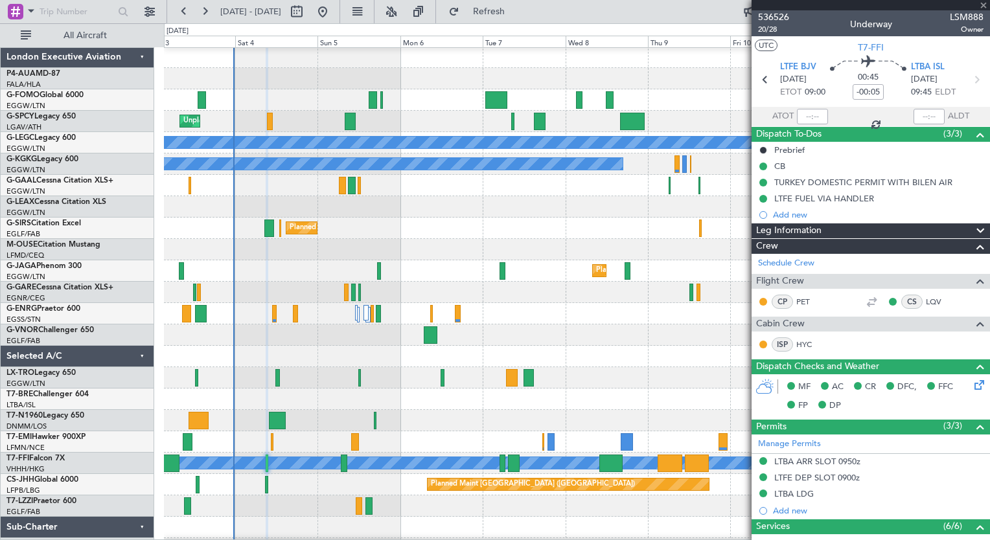
type input "8"
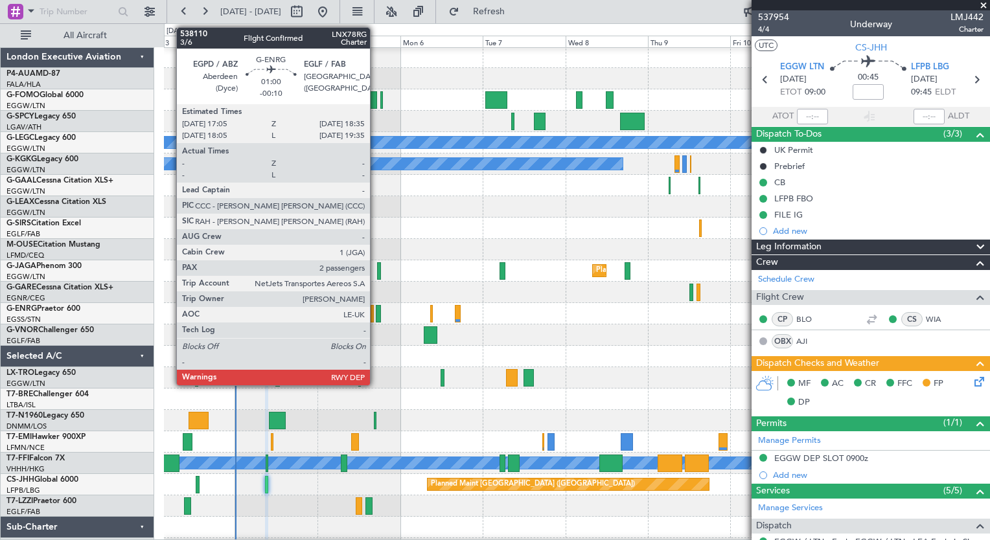
click at [376, 312] on div at bounding box center [378, 313] width 5 height 17
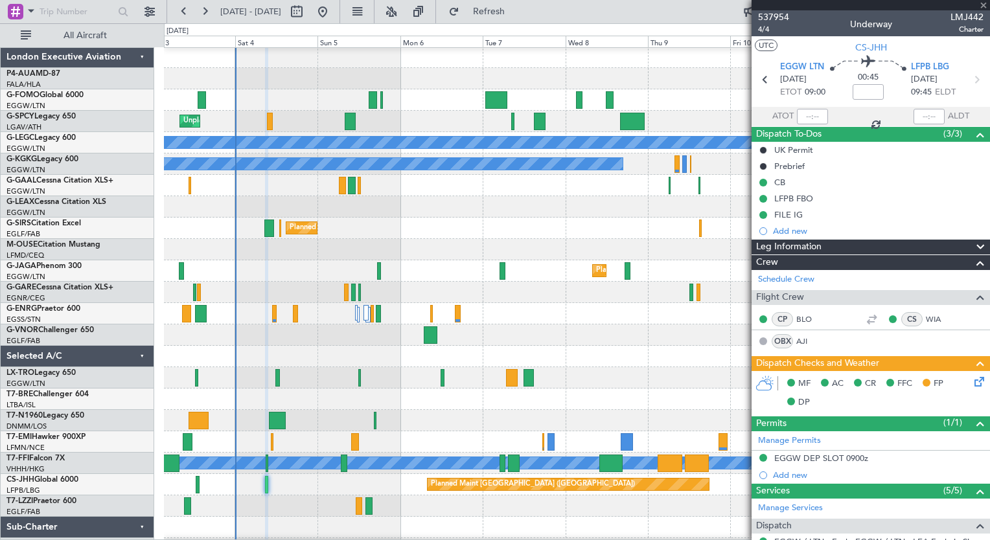
type input "-00:10"
type input "2"
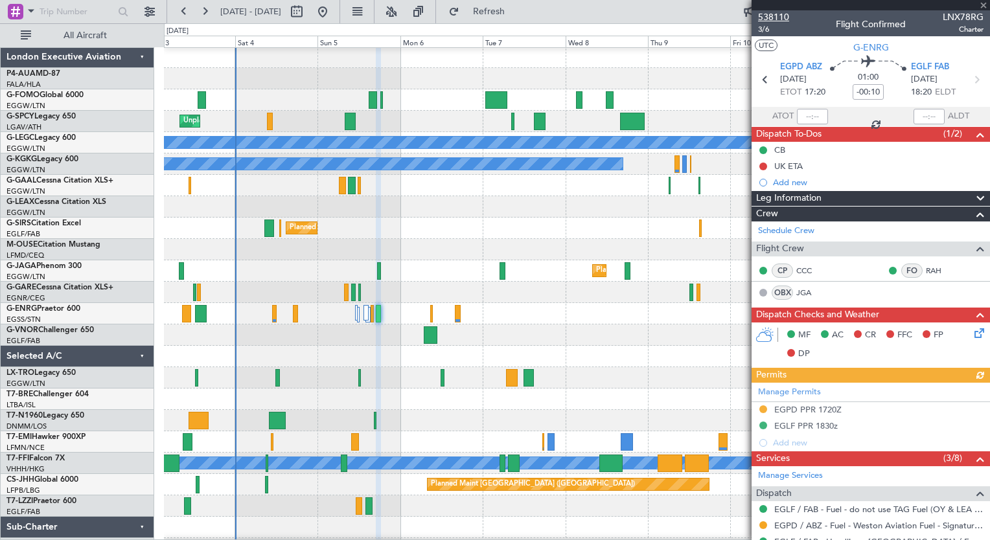
click at [765, 14] on span "538110" at bounding box center [773, 17] width 31 height 14
